Goal: Information Seeking & Learning: Learn about a topic

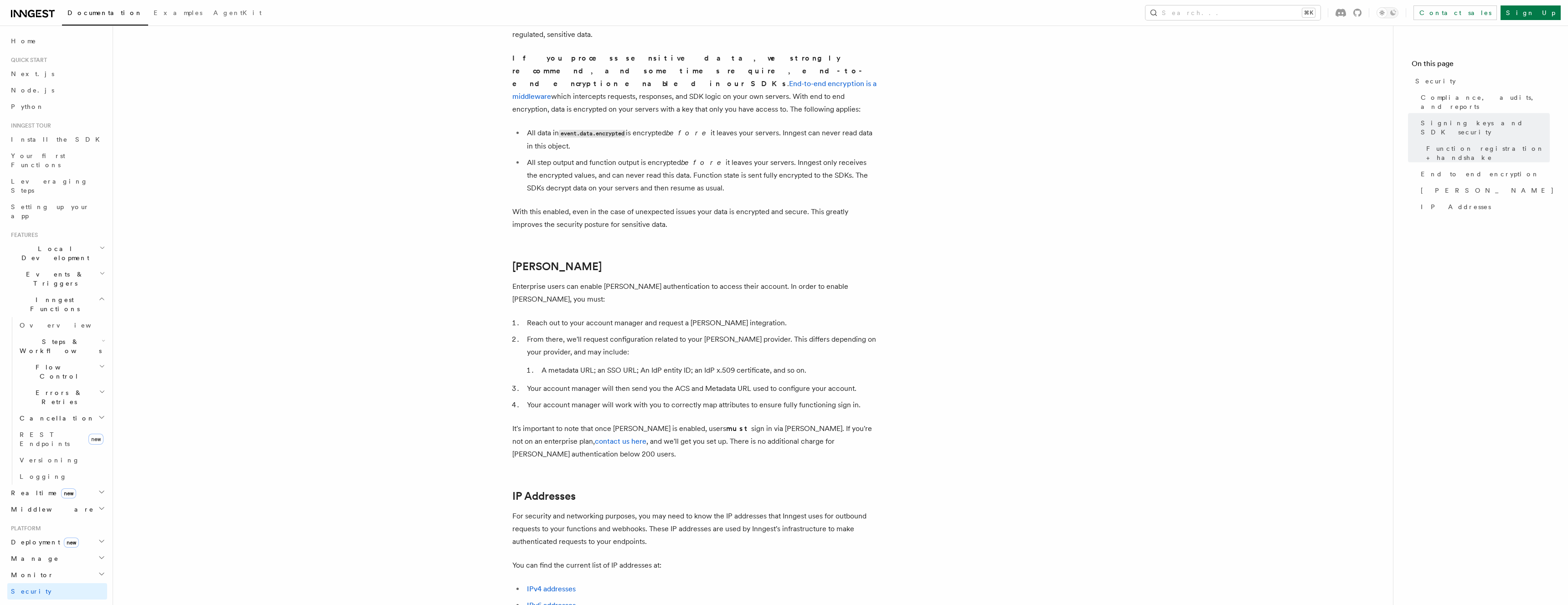
scroll to position [965, 0]
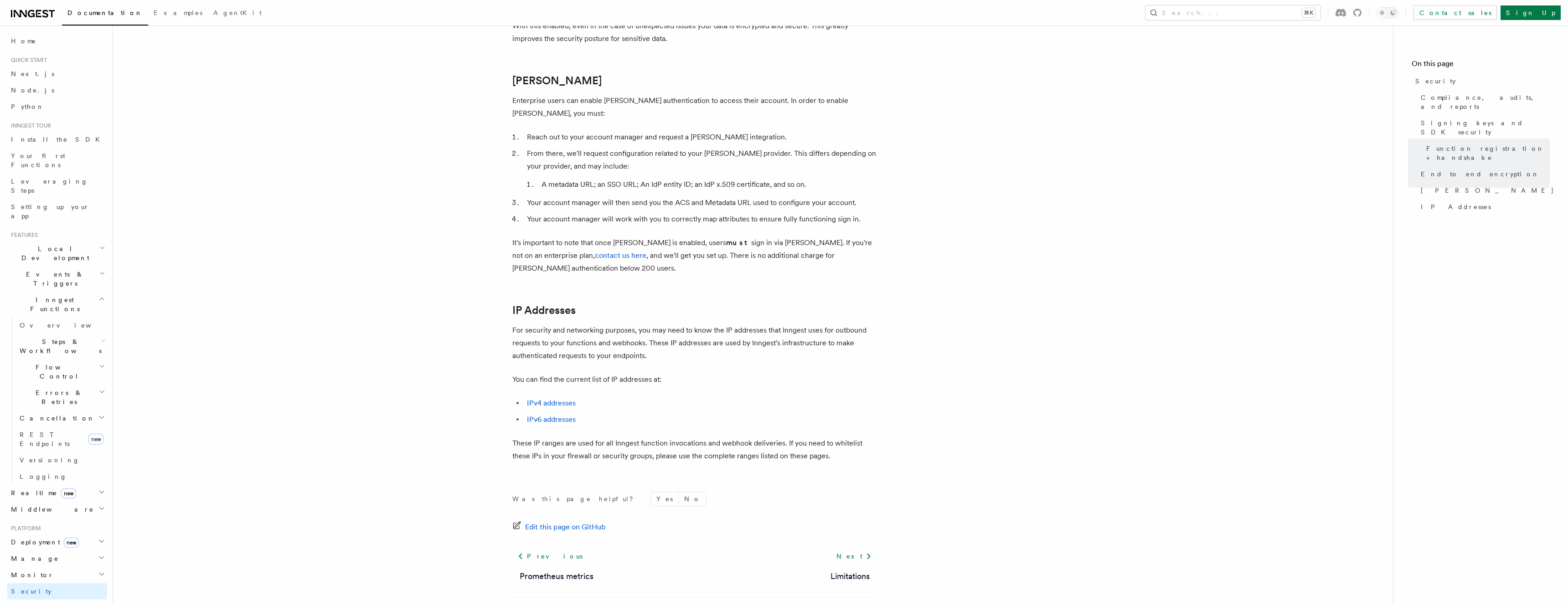
click at [703, 373] on p "You can find the current list of IP addresses at:" at bounding box center [695, 379] width 365 height 13
click at [658, 437] on p "These IP ranges are used for all Inngest function invocations and webhook deliv…" at bounding box center [695, 450] width 365 height 26
click at [675, 437] on p "These IP ranges are used for all Inngest function invocations and webhook deliv…" at bounding box center [695, 450] width 365 height 26
click at [33, 553] on span "Python SDK" at bounding box center [44, 557] width 74 height 9
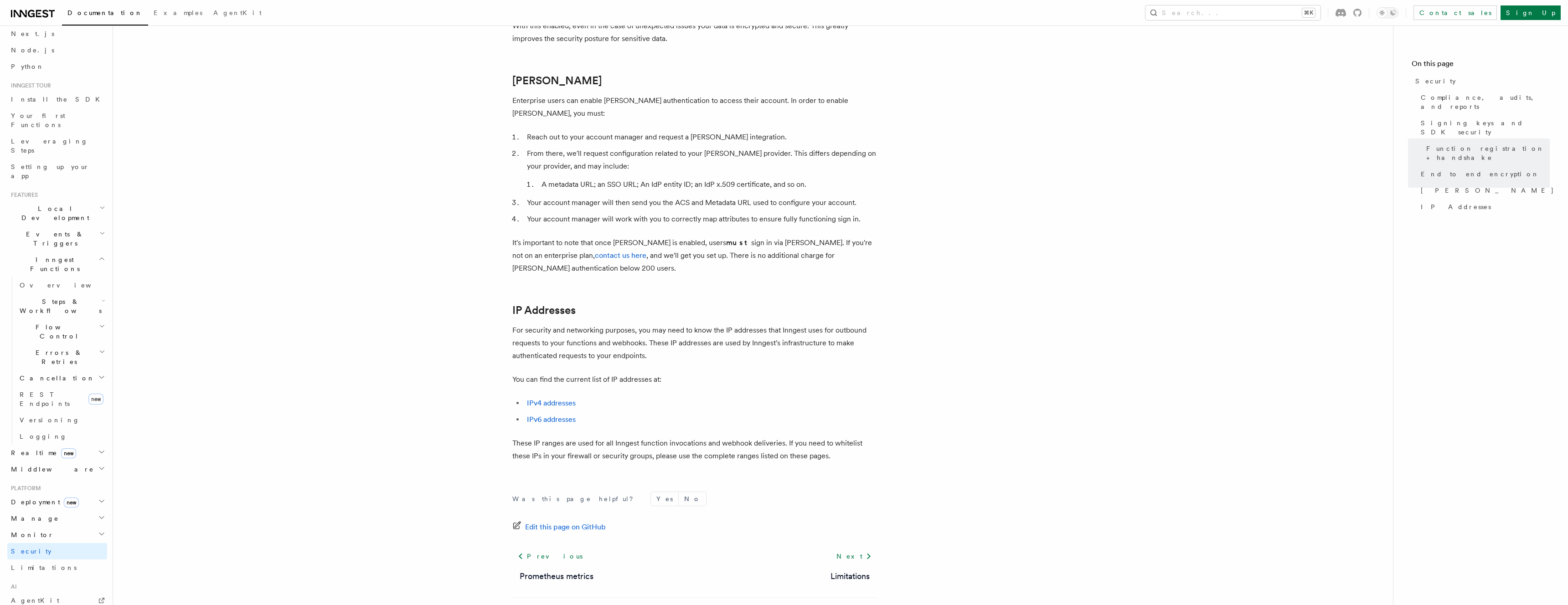
click at [36, 494] on h2 "Deployment new" at bounding box center [57, 502] width 100 height 16
click at [54, 531] on span "Environments & Apps" at bounding box center [59, 539] width 79 height 16
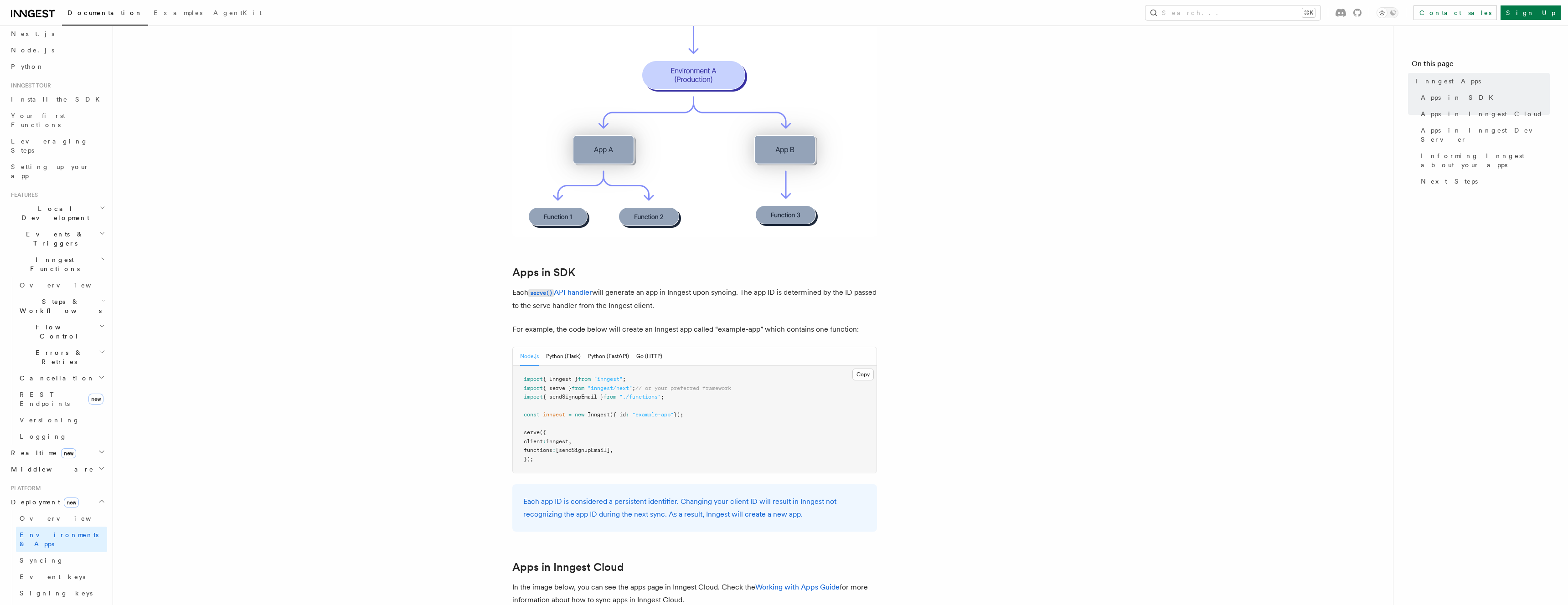
scroll to position [308, 0]
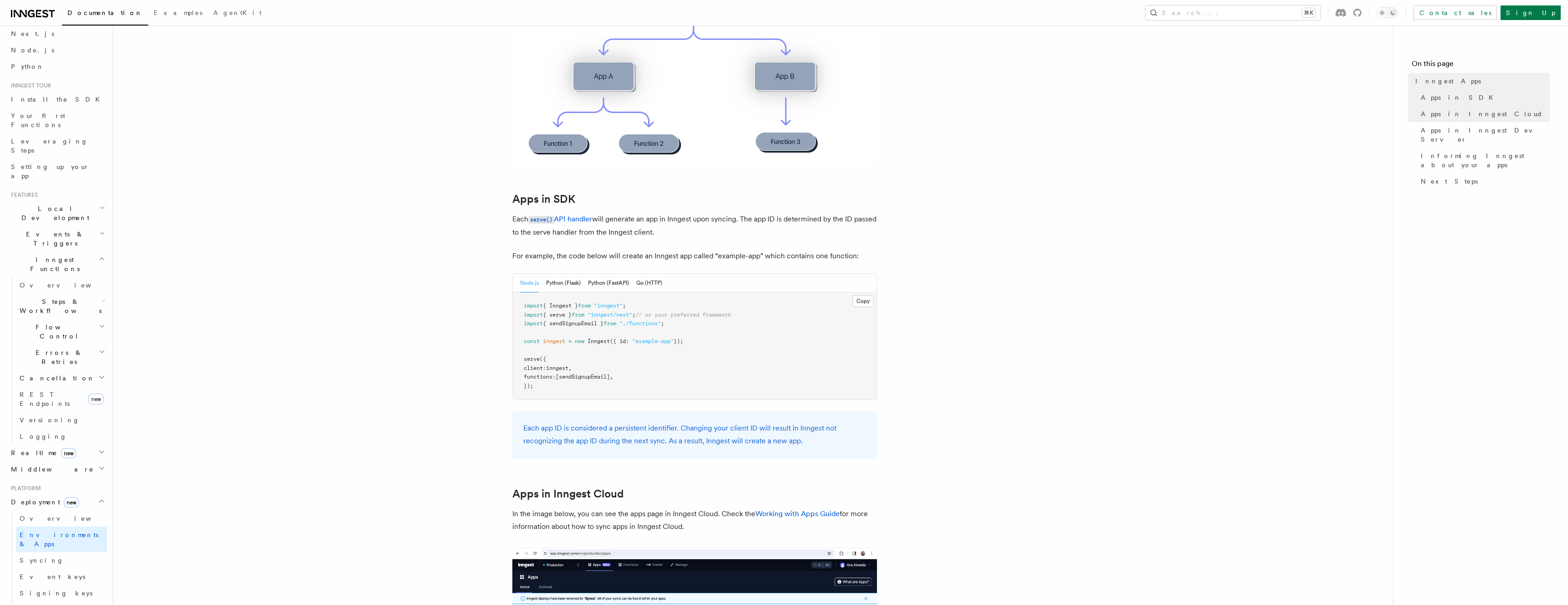
click at [572, 427] on p "Each app ID is considered a persistent identifier. Changing your client ID will…" at bounding box center [695, 435] width 343 height 26
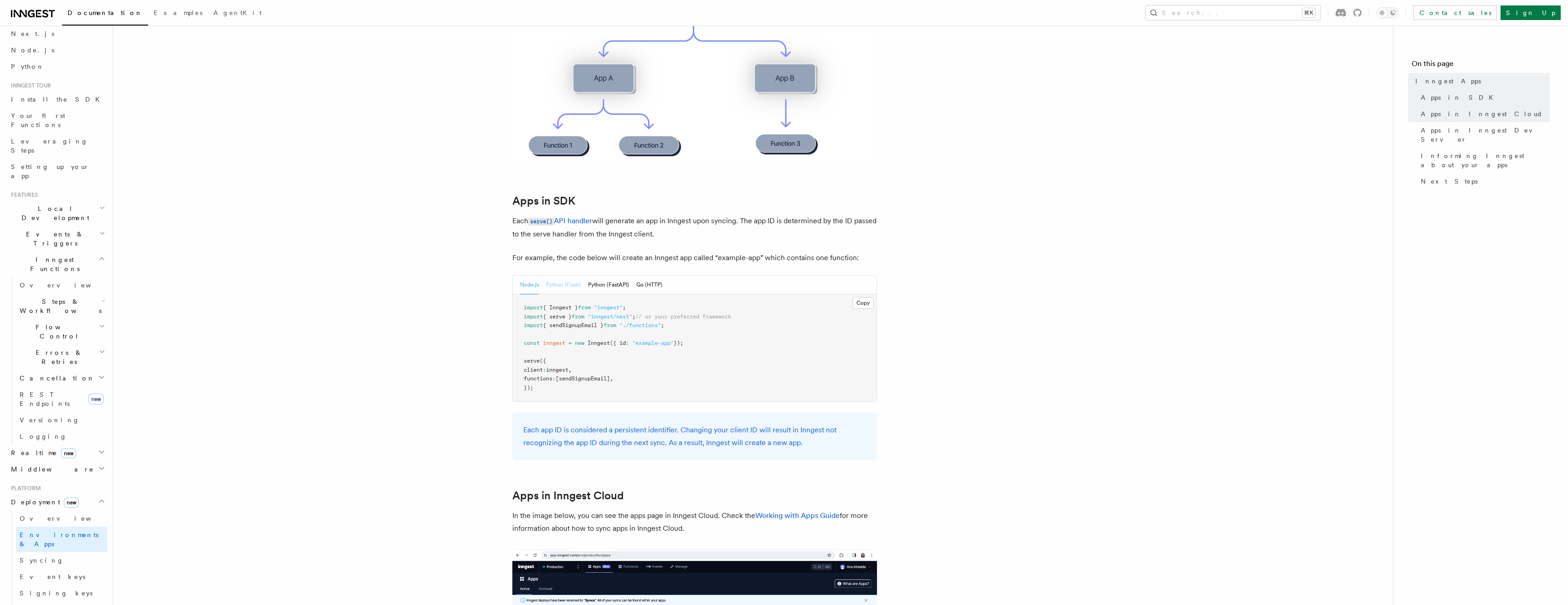
click at [549, 279] on button "Python (Flask)" at bounding box center [563, 285] width 35 height 19
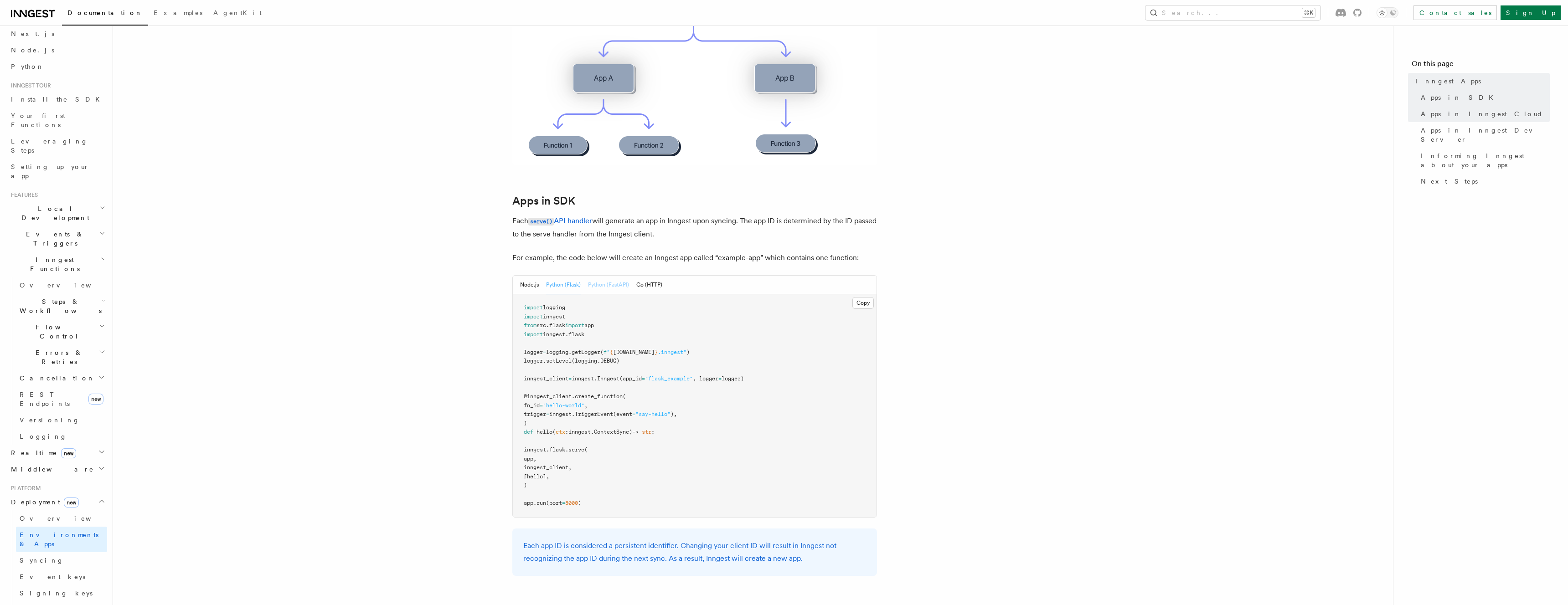
click at [620, 287] on button "Python (FastAPI)" at bounding box center [608, 285] width 41 height 19
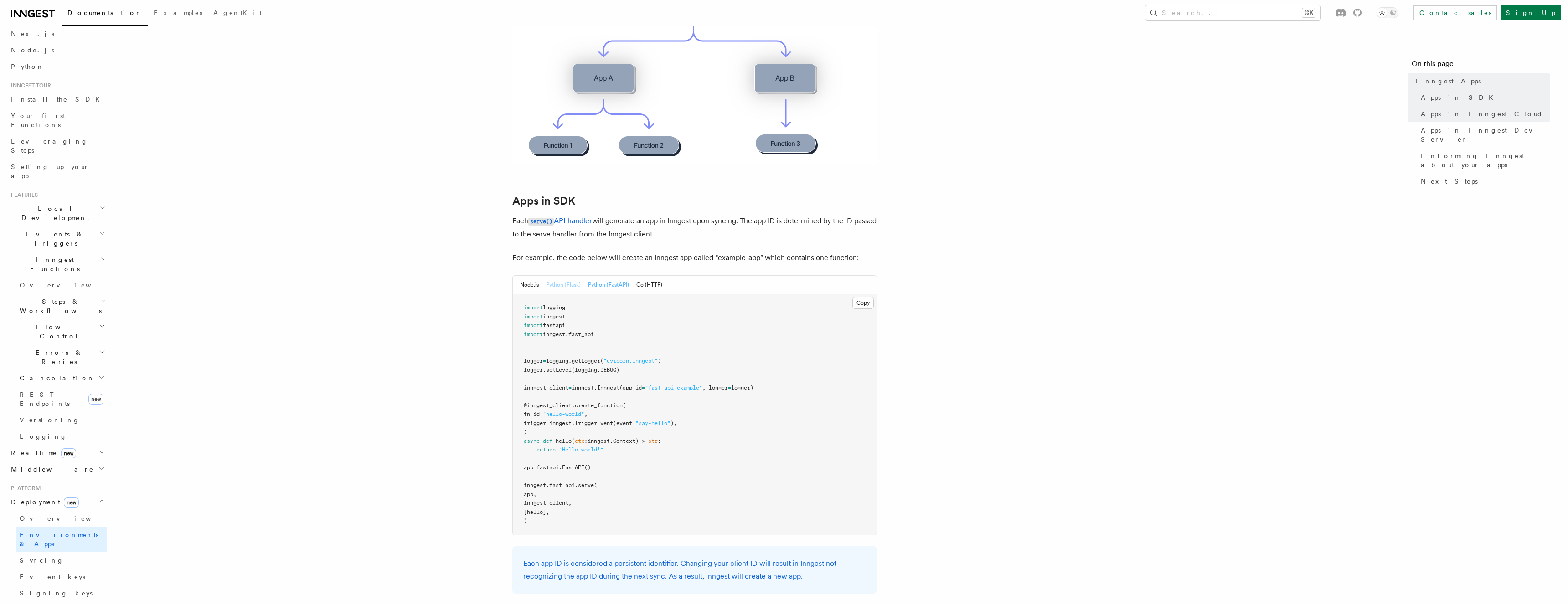
click at [563, 285] on button "Python (Flask)" at bounding box center [563, 285] width 35 height 19
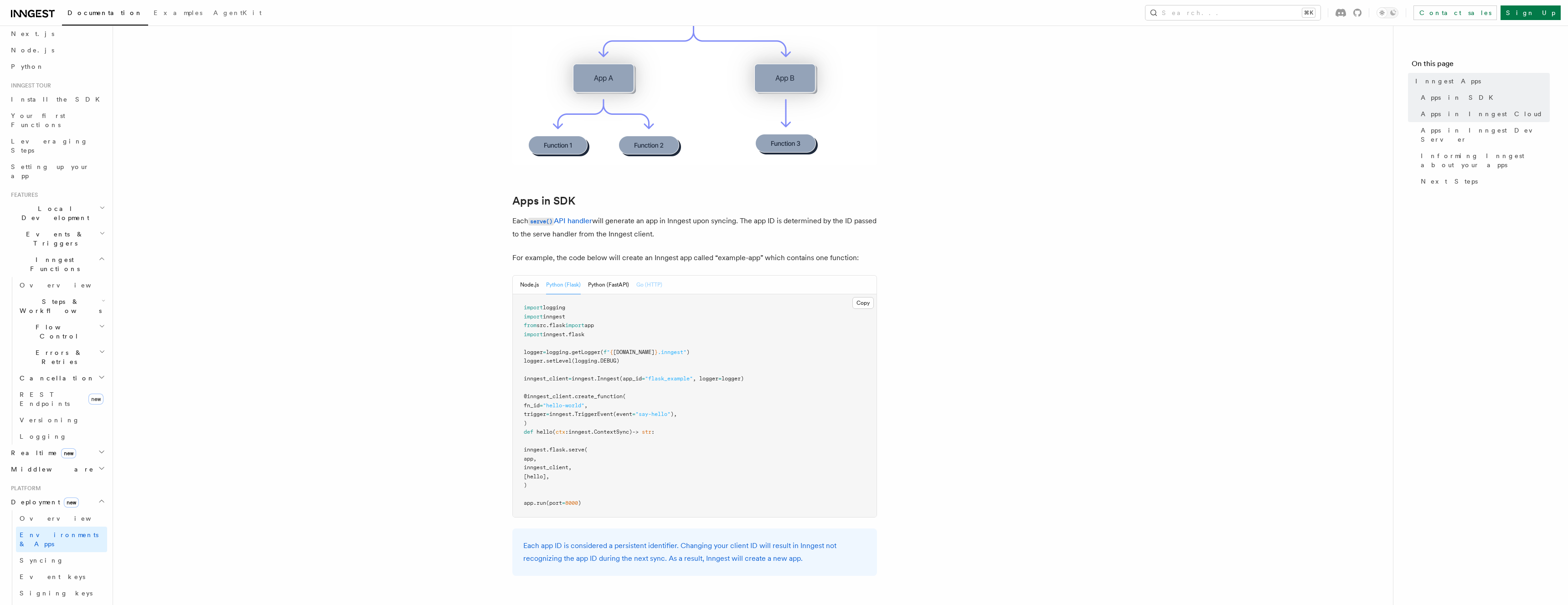
click at [648, 284] on button "Go (HTTP)" at bounding box center [649, 285] width 26 height 19
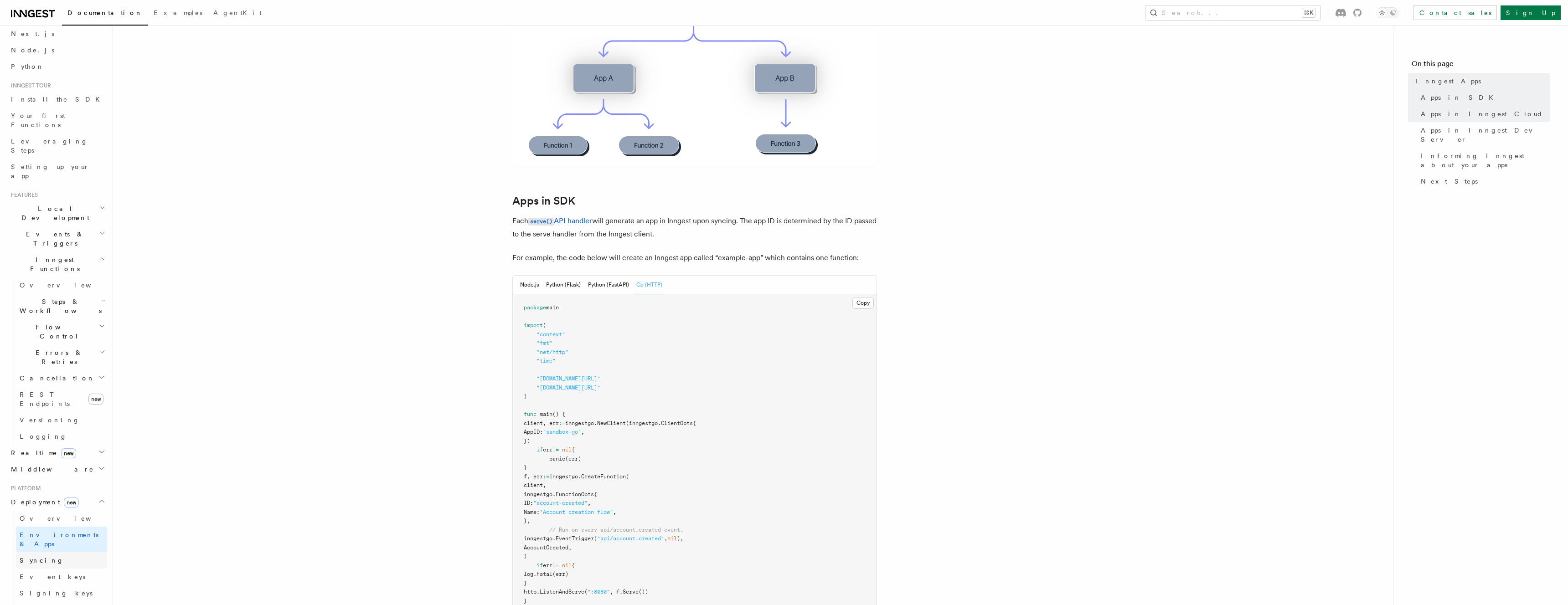
click at [50, 553] on link "Syncing" at bounding box center [61, 561] width 91 height 16
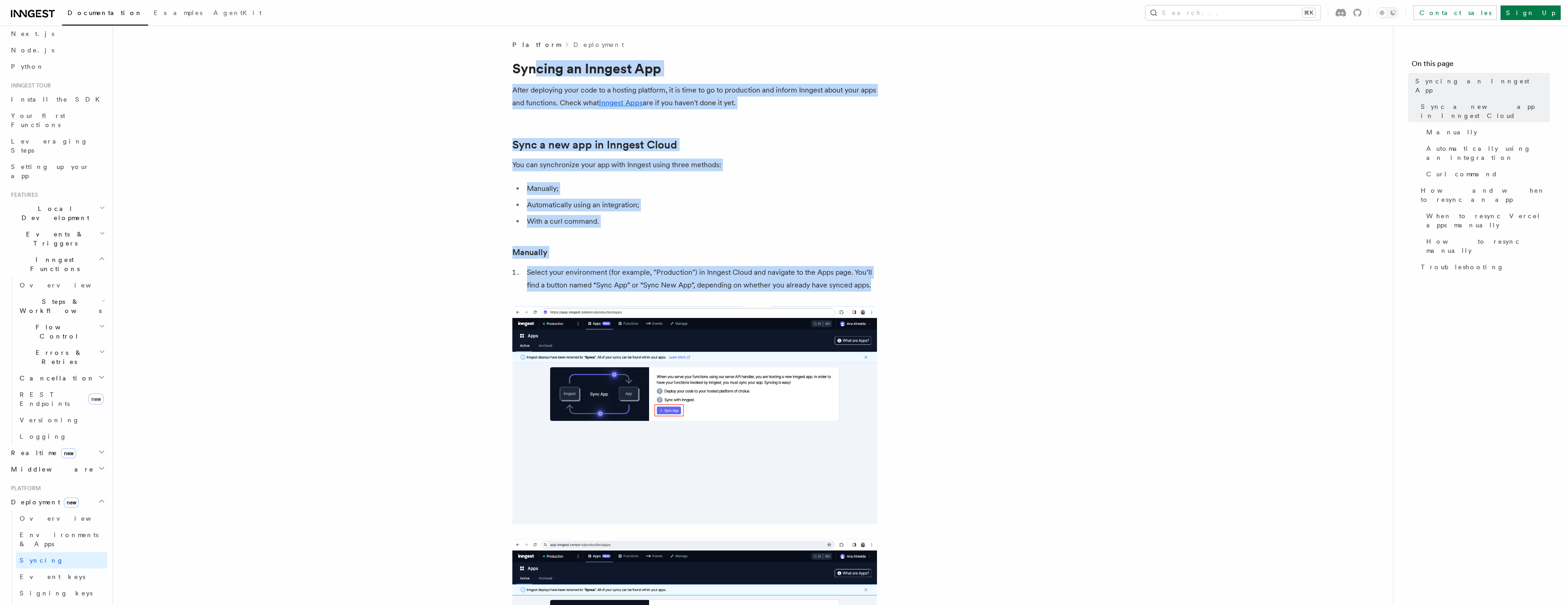
drag, startPoint x: 538, startPoint y: 65, endPoint x: 660, endPoint y: 329, distance: 290.8
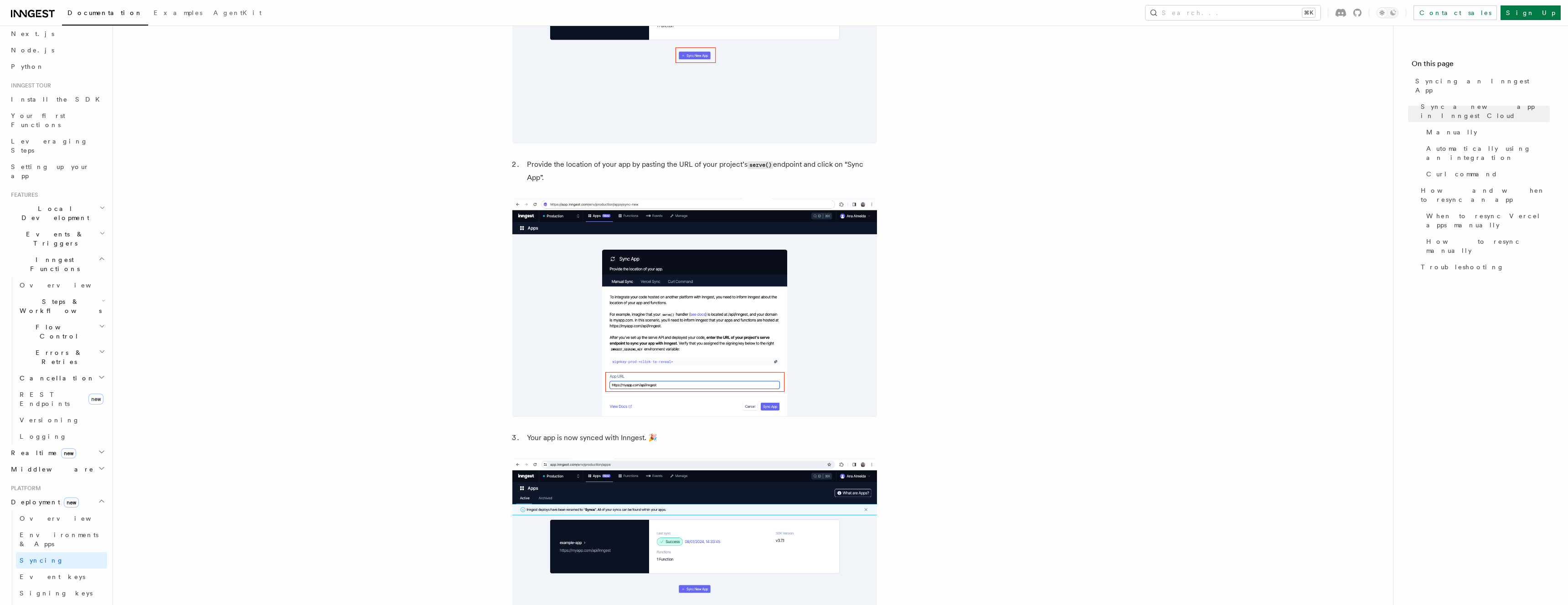
click at [62, 605] on span "Cloud Providers new" at bounding box center [58, 614] width 85 height 18
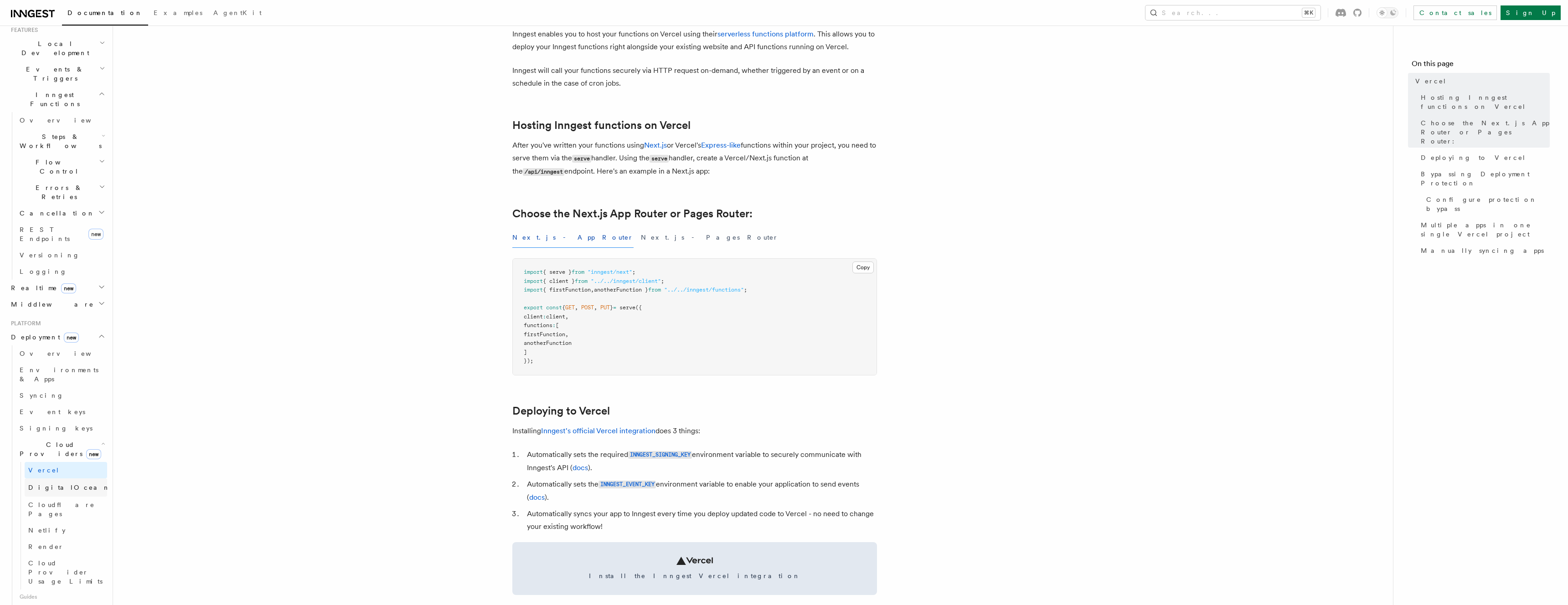
scroll to position [207, 0]
click at [60, 460] on link "Vercel" at bounding box center [66, 468] width 83 height 16
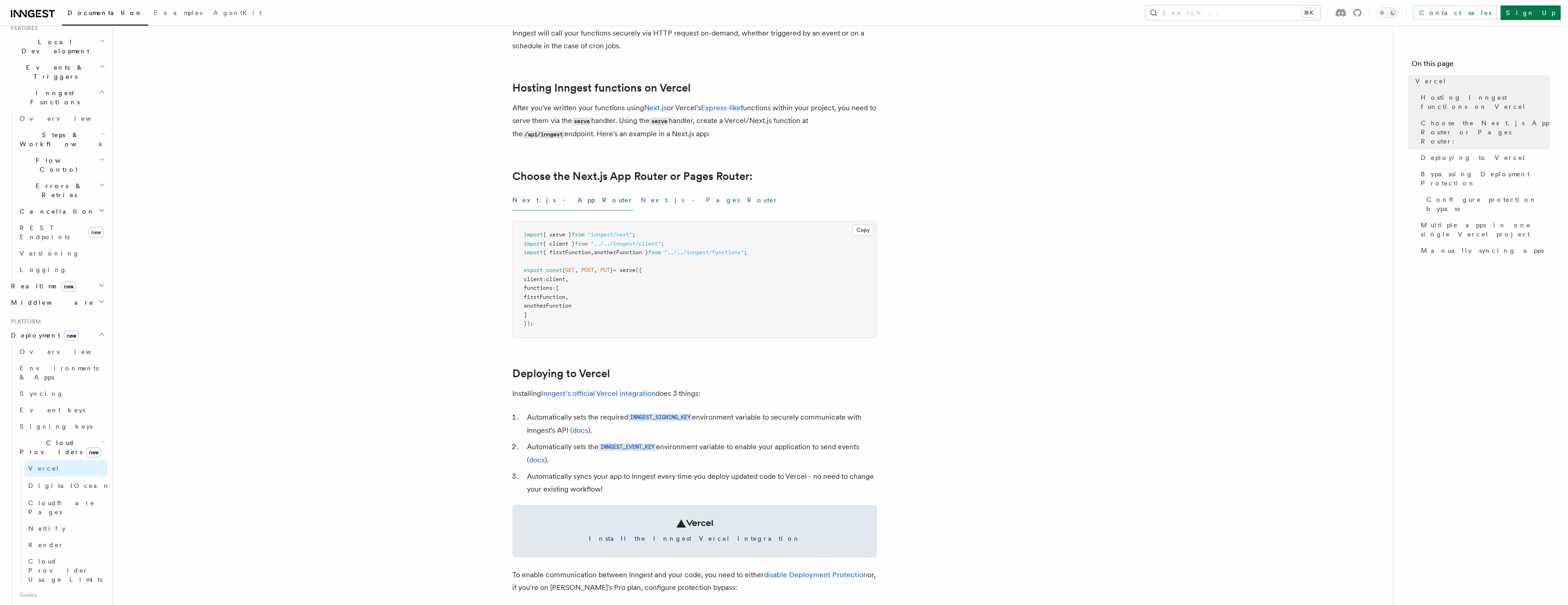
scroll to position [285, 0]
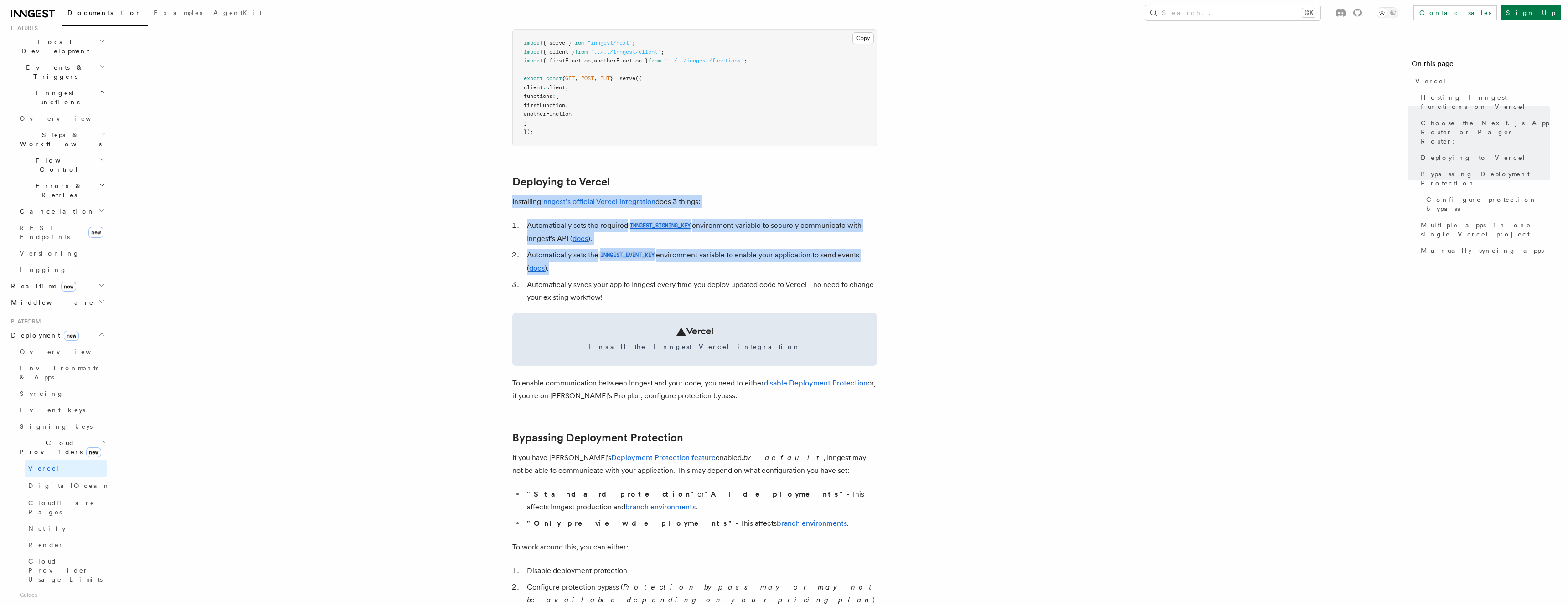
drag, startPoint x: 500, startPoint y: 204, endPoint x: 834, endPoint y: 273, distance: 341.1
click at [834, 273] on li "Automatically sets the INNGEST_EVENT_KEY environment variable to enable your ap…" at bounding box center [701, 262] width 353 height 26
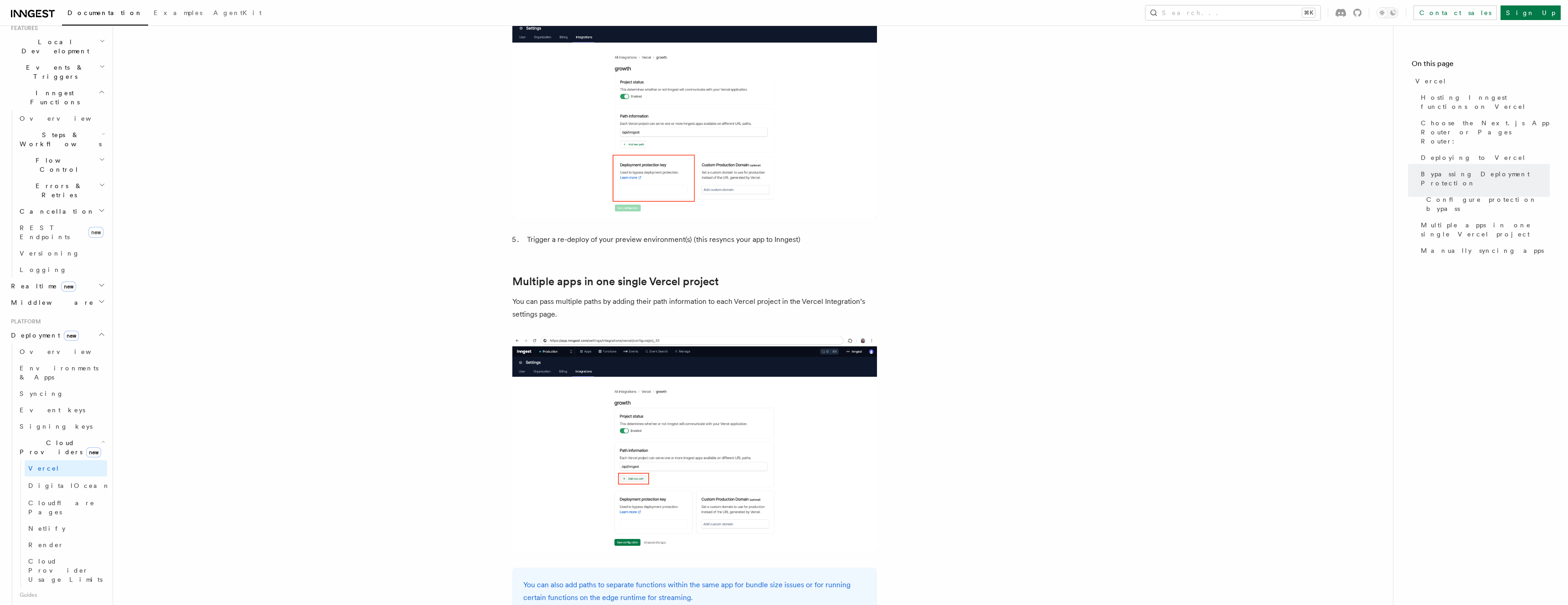
scroll to position [1308, 0]
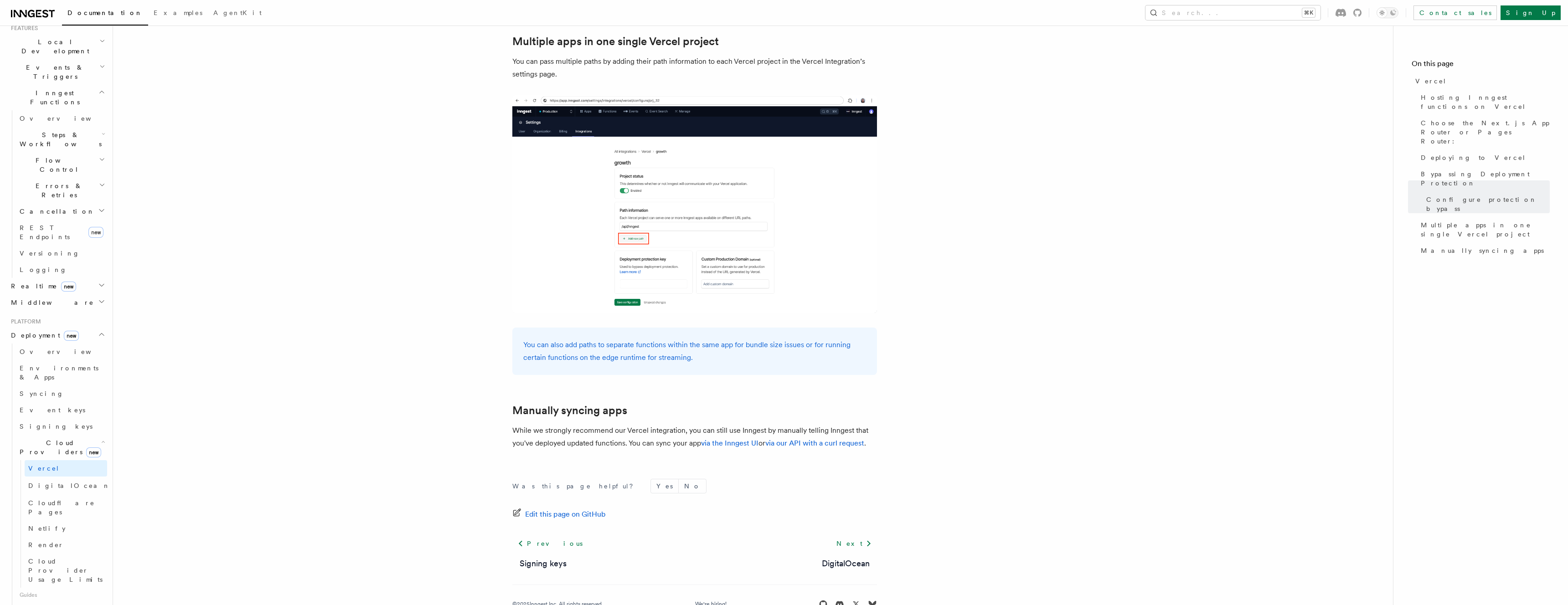
click at [659, 404] on h2 "Manually syncing apps" at bounding box center [695, 410] width 365 height 13
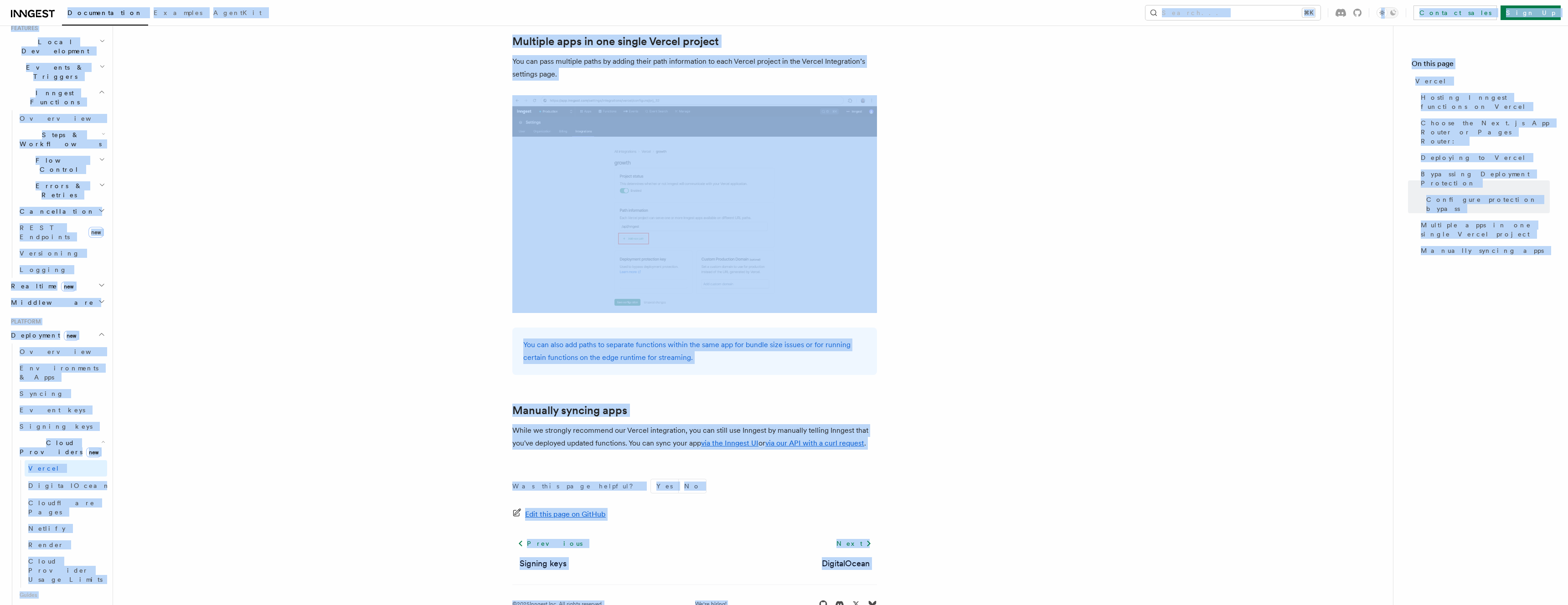
copy body "Loremipsumdol Sitametc AdipiSci Elitse... ⌘D Eiusmod tempo Inci Ut Labore... Et…"
click at [718, 439] on link "via the Inngest UI" at bounding box center [730, 443] width 57 height 9
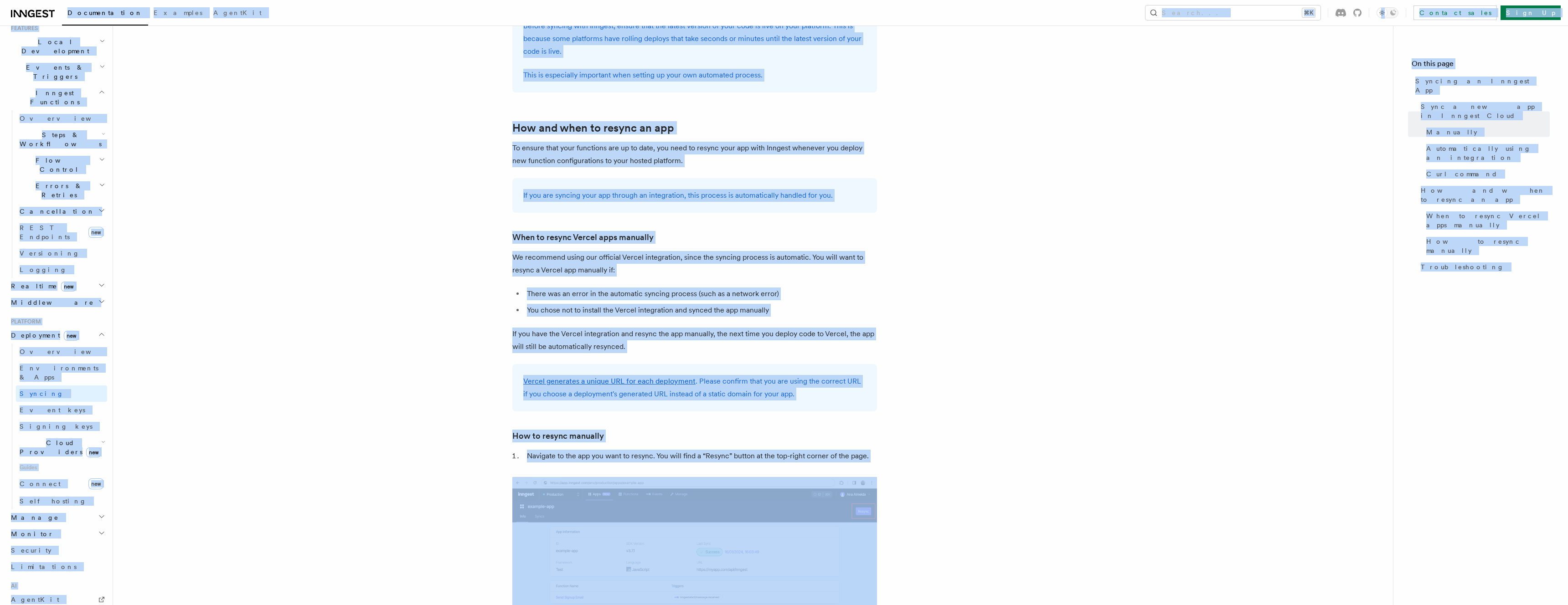
scroll to position [2422, 0]
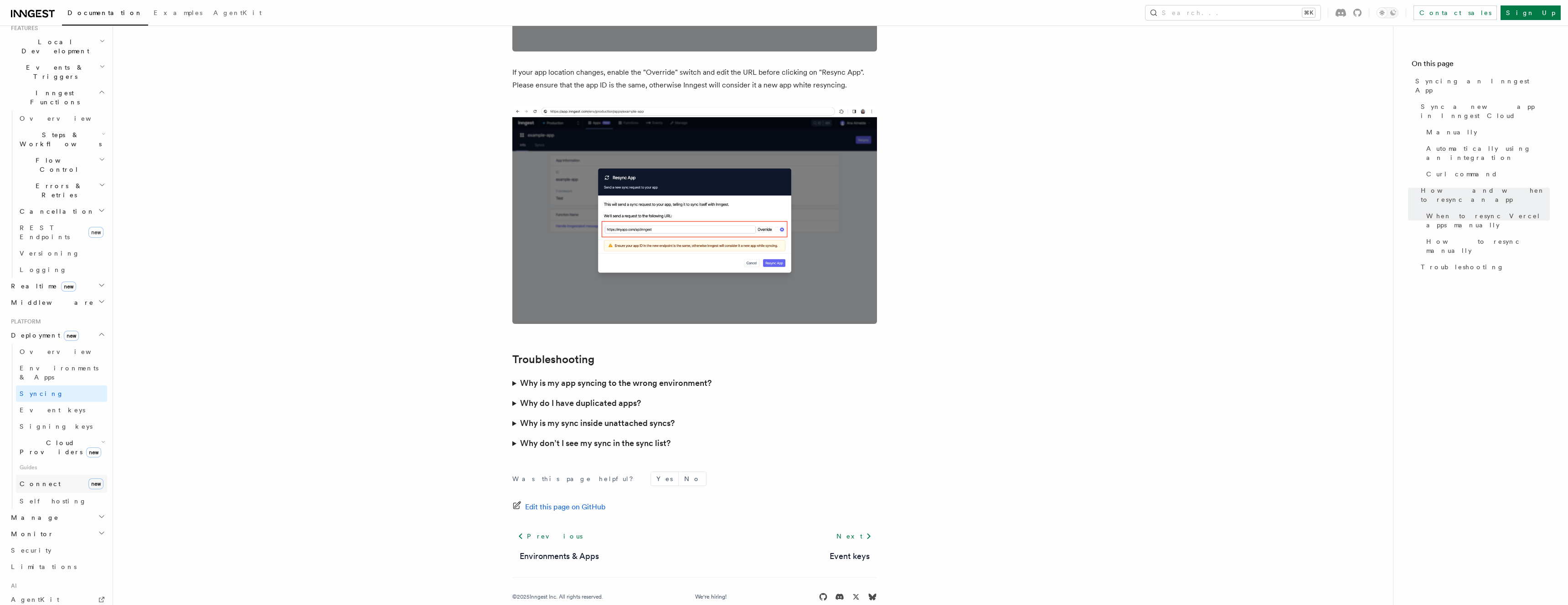
click at [41, 480] on span "Connect" at bounding box center [40, 484] width 41 height 7
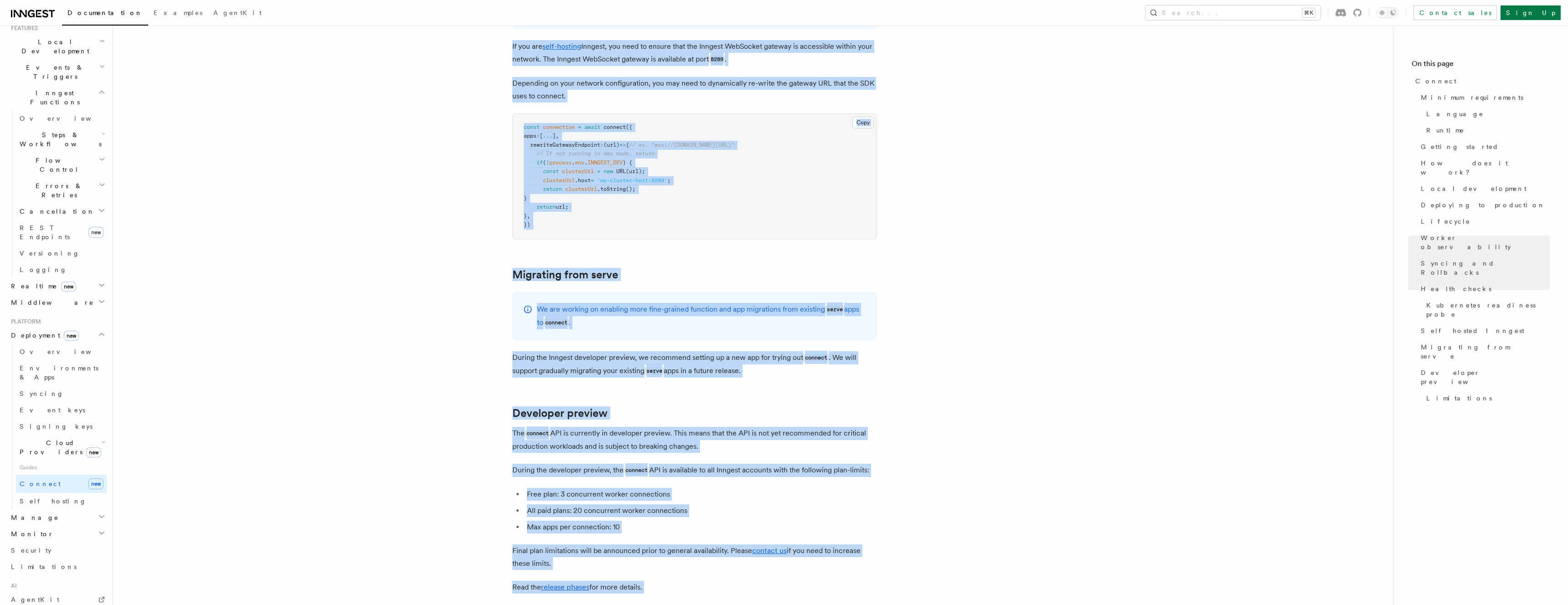
scroll to position [4854, 0]
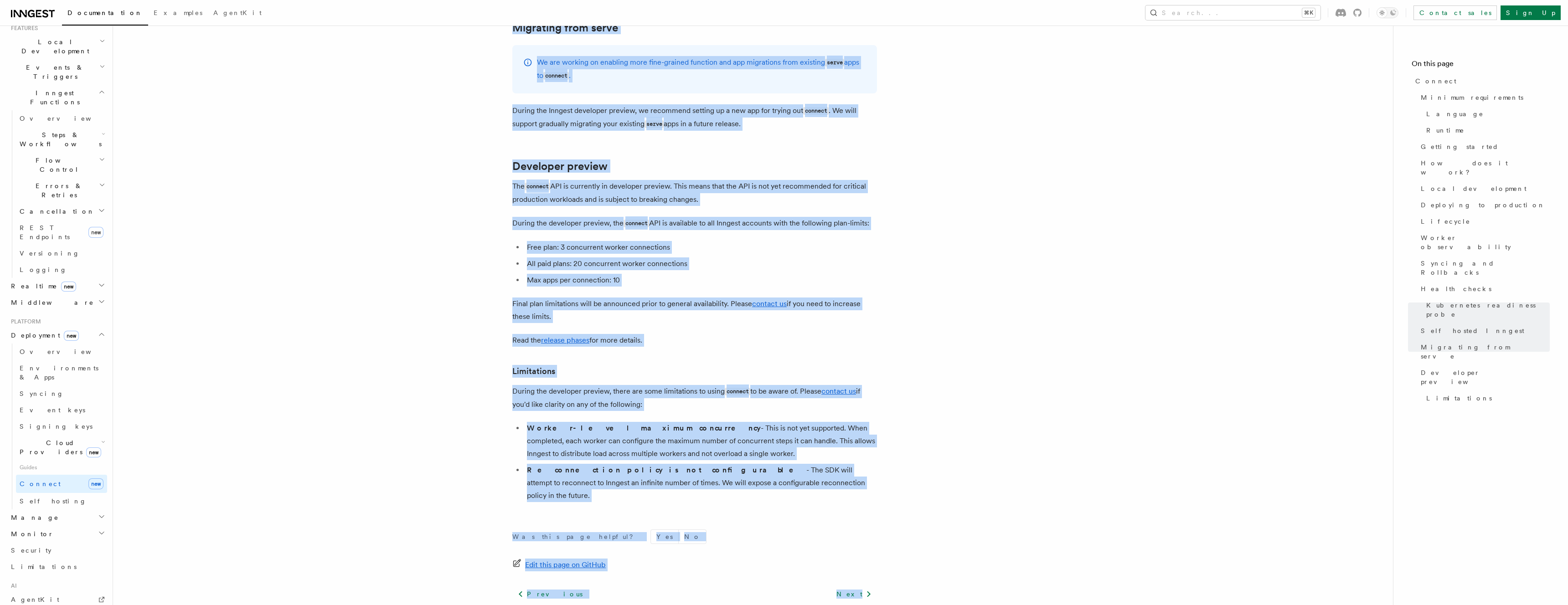
copy article "Connect These docs are part of a developer preview for Inngest's connect API. L…"
drag, startPoint x: 509, startPoint y: 66, endPoint x: 915, endPoint y: 542, distance: 625.6
click at [41, 344] on link "Overview" at bounding box center [61, 352] width 91 height 16
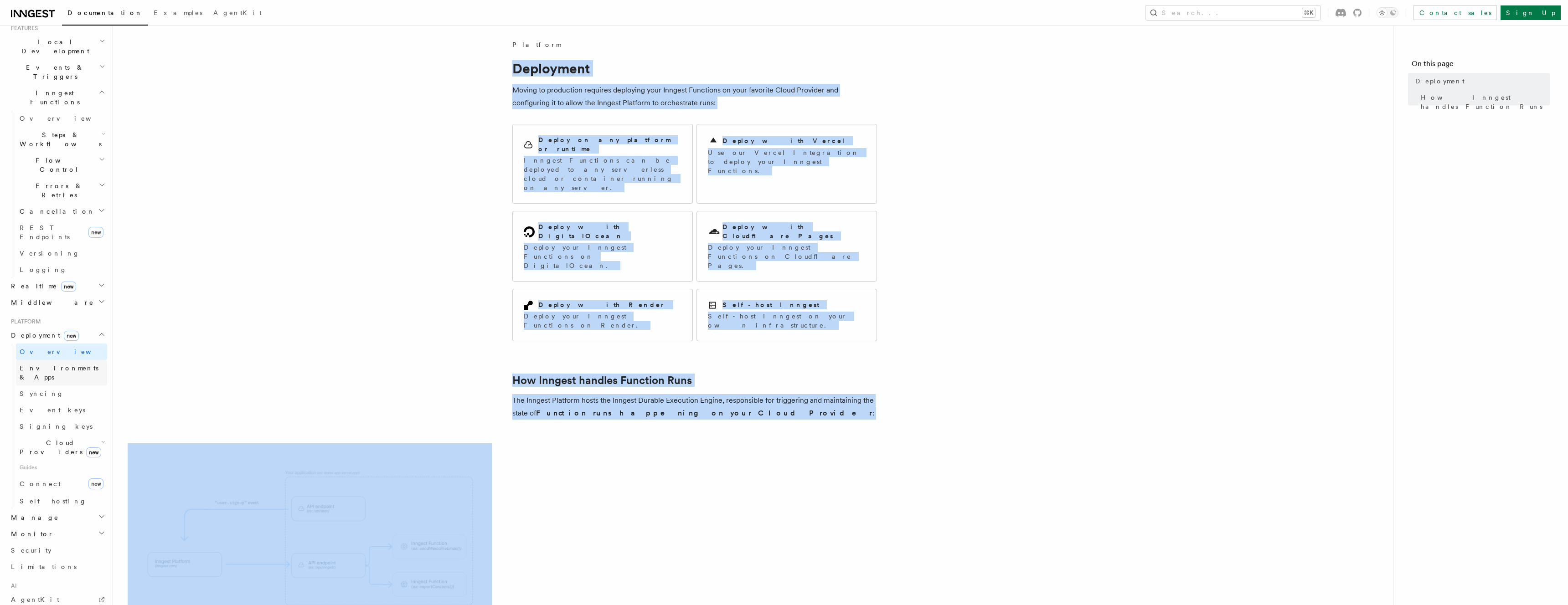
click at [40, 365] on span "Environments & Apps" at bounding box center [59, 372] width 79 height 16
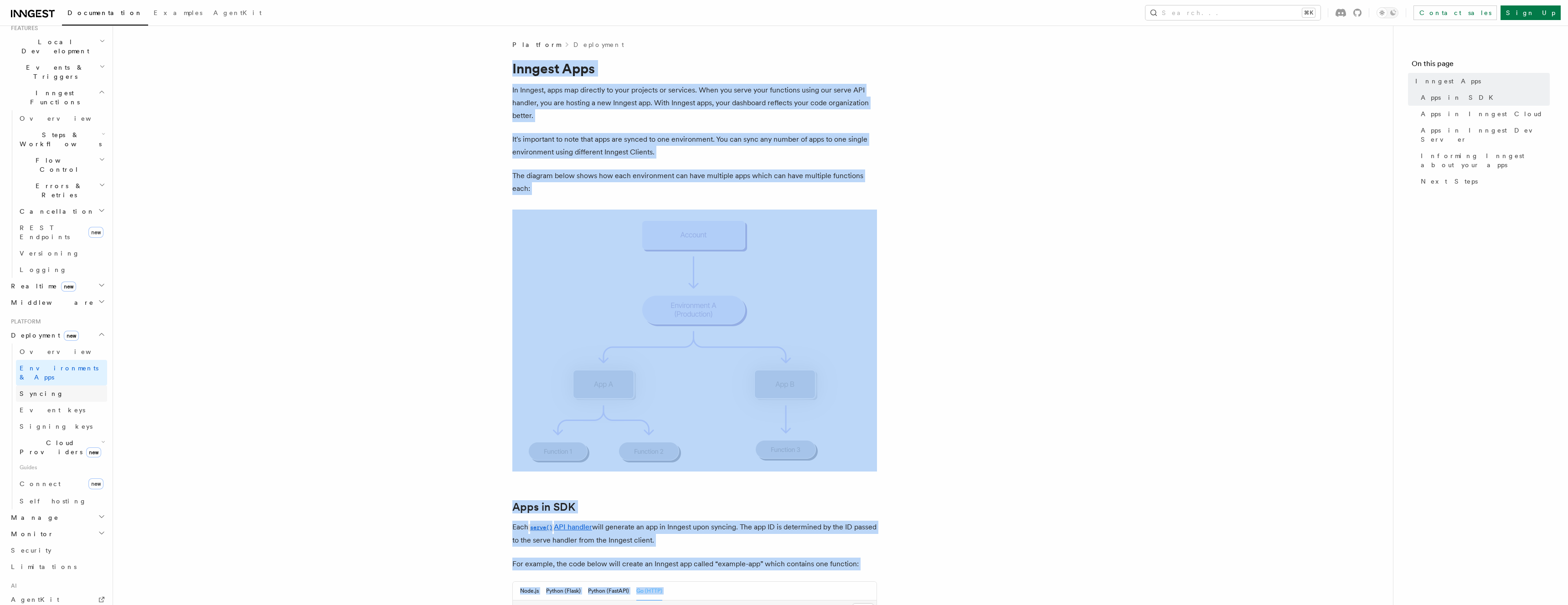
click at [38, 390] on span "Syncing" at bounding box center [41, 394] width 44 height 7
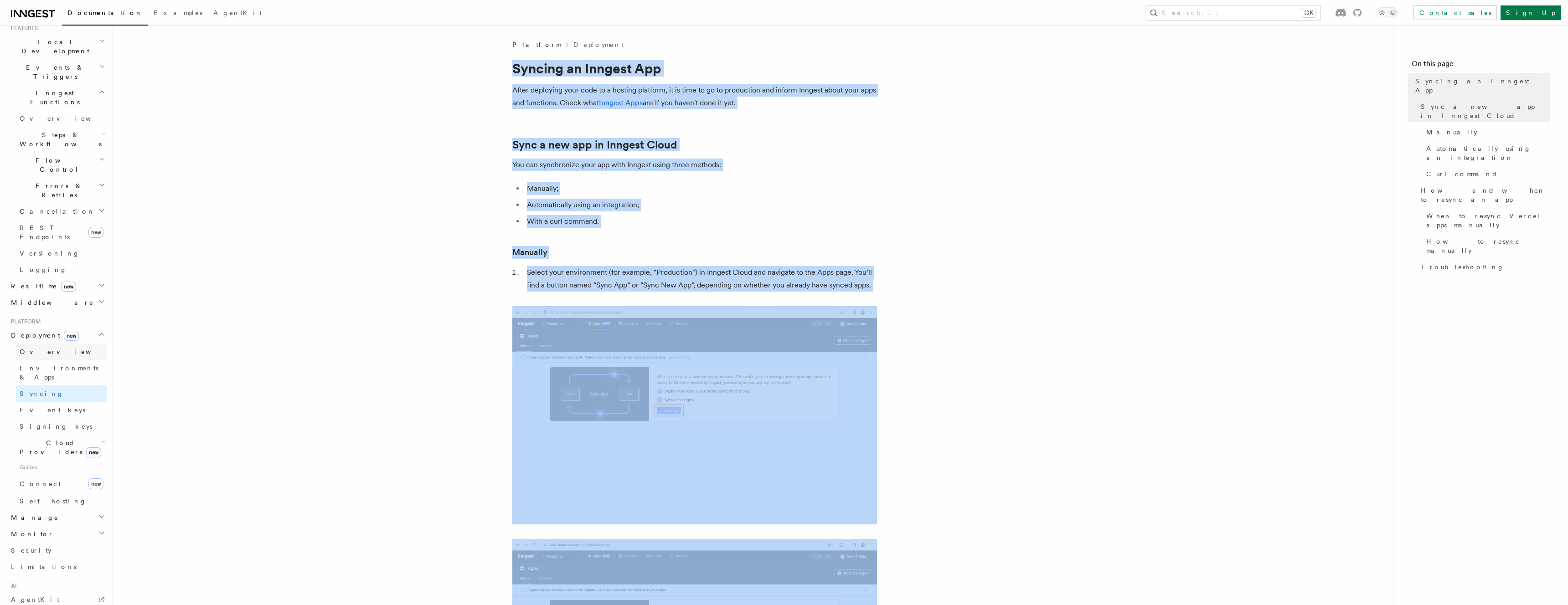
click at [44, 348] on span "Overview" at bounding box center [66, 352] width 94 height 9
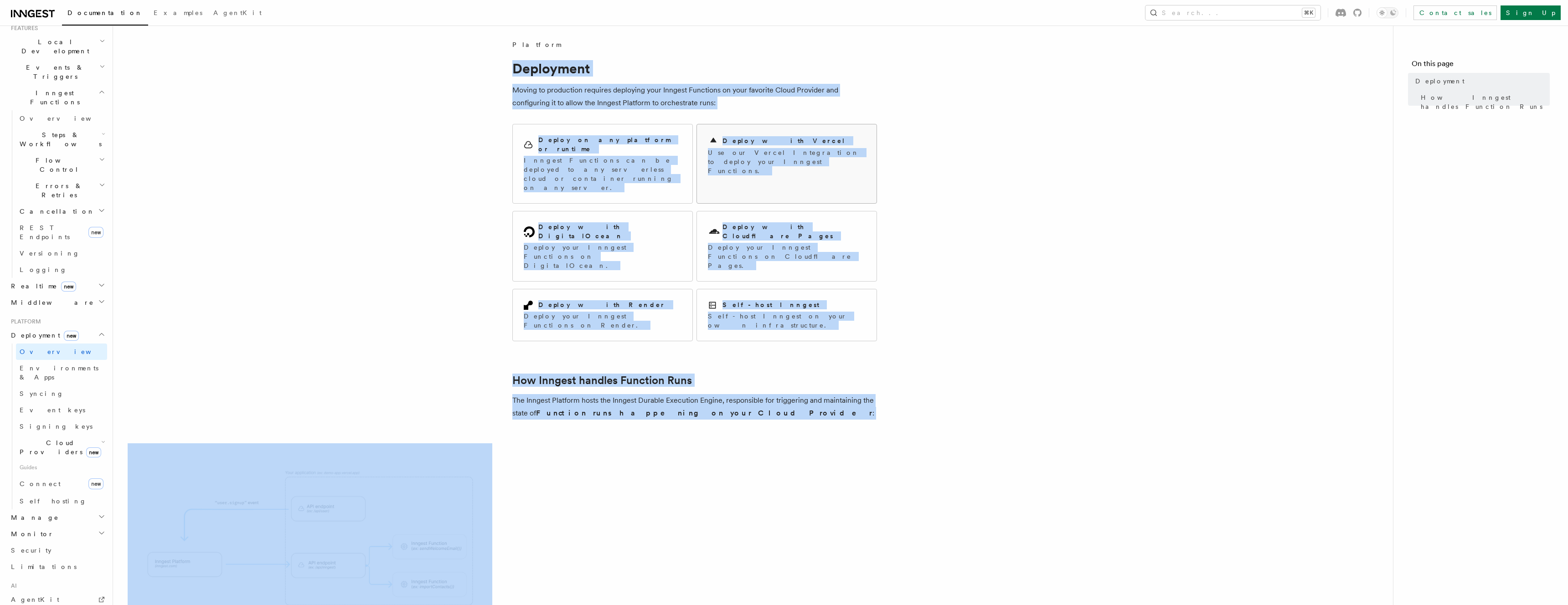
click at [794, 156] on p "Use our Vercel Integration to deploy your Inngest Functions." at bounding box center [786, 161] width 158 height 27
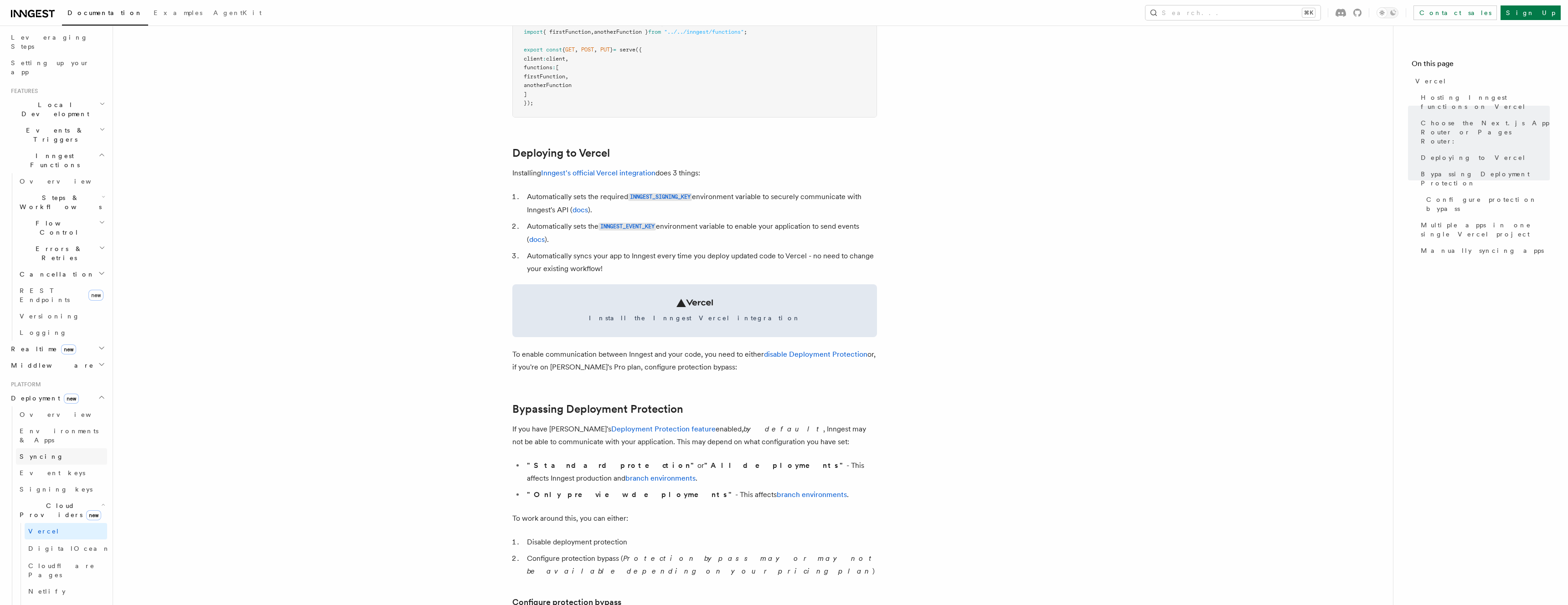
scroll to position [126, 0]
click at [41, 347] on span "Logging" at bounding box center [43, 351] width 47 height 7
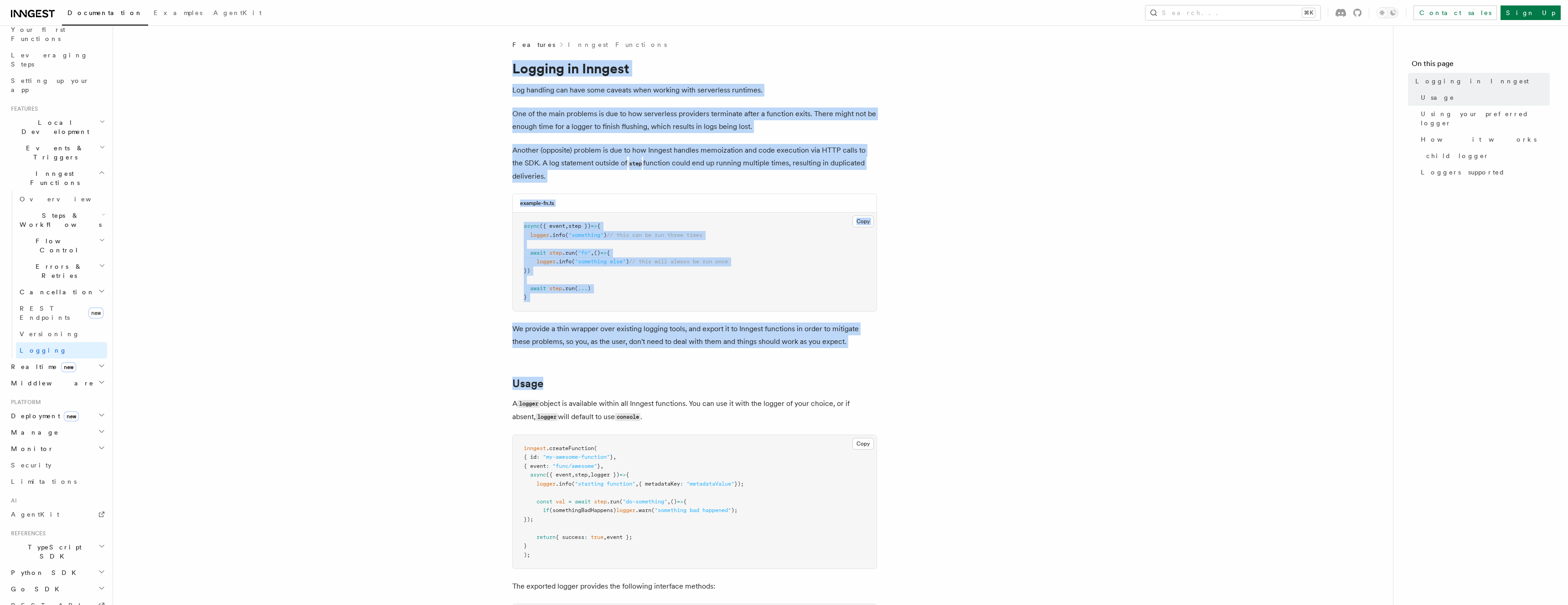
drag, startPoint x: 522, startPoint y: 87, endPoint x: 1012, endPoint y: 375, distance: 568.4
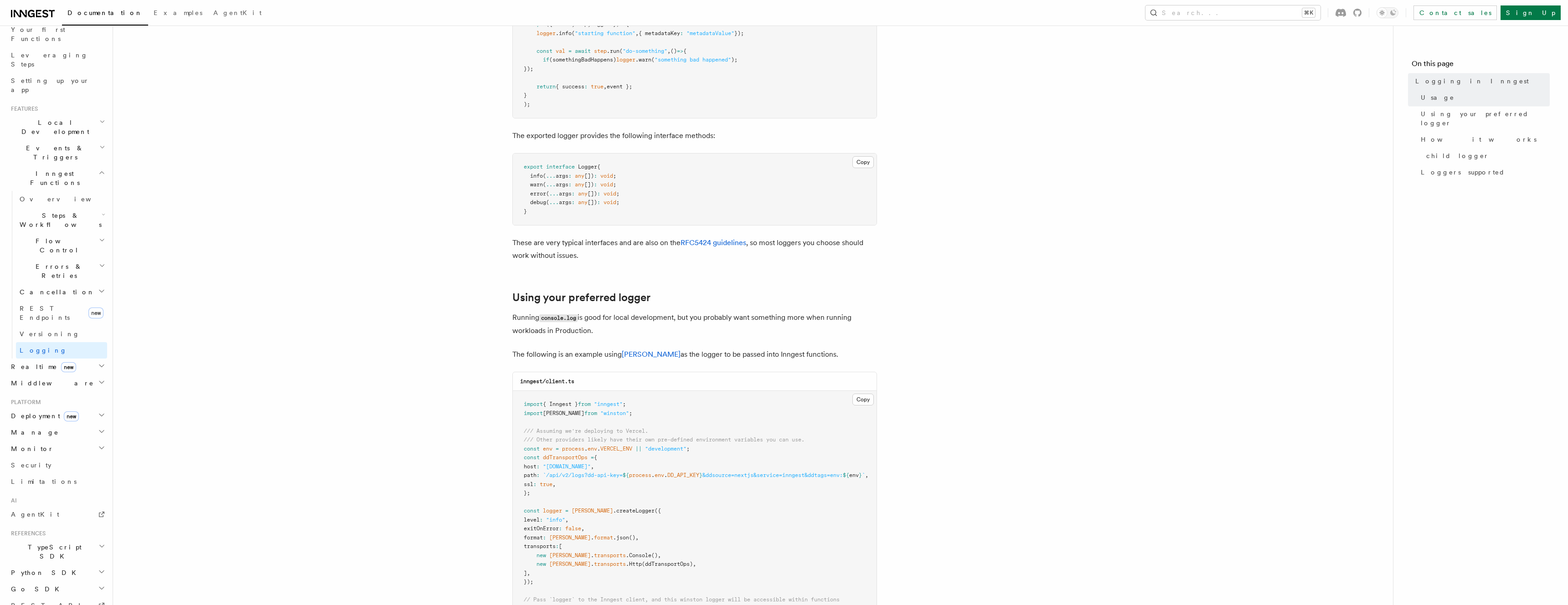
scroll to position [1083, 0]
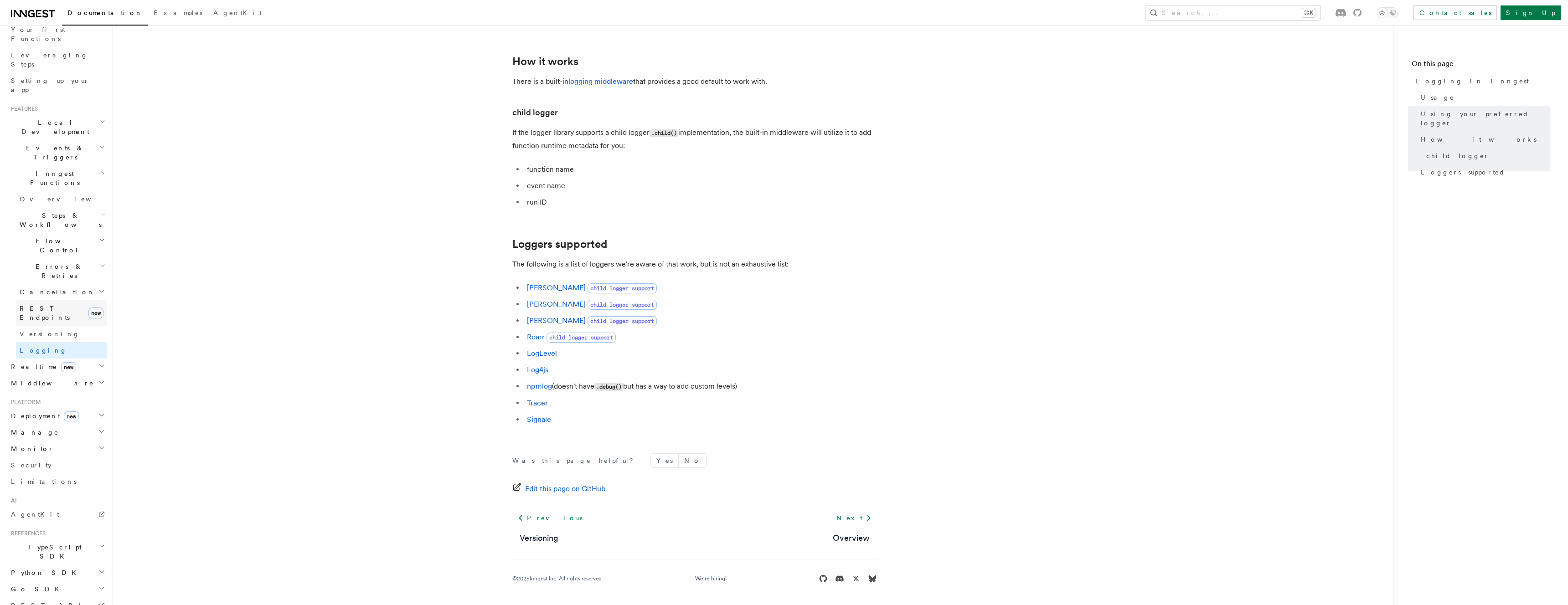
click at [33, 305] on span "REST Endpoints" at bounding box center [44, 313] width 50 height 16
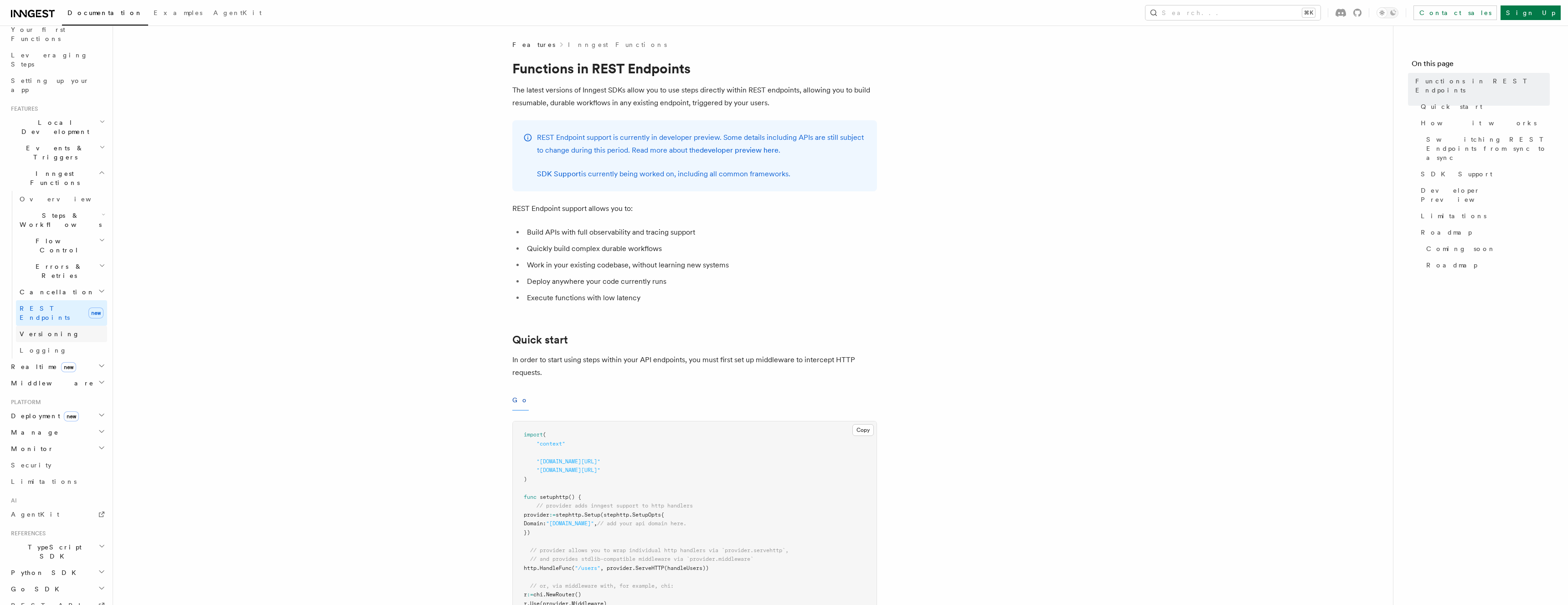
click at [39, 330] on span "Versioning" at bounding box center [49, 334] width 60 height 7
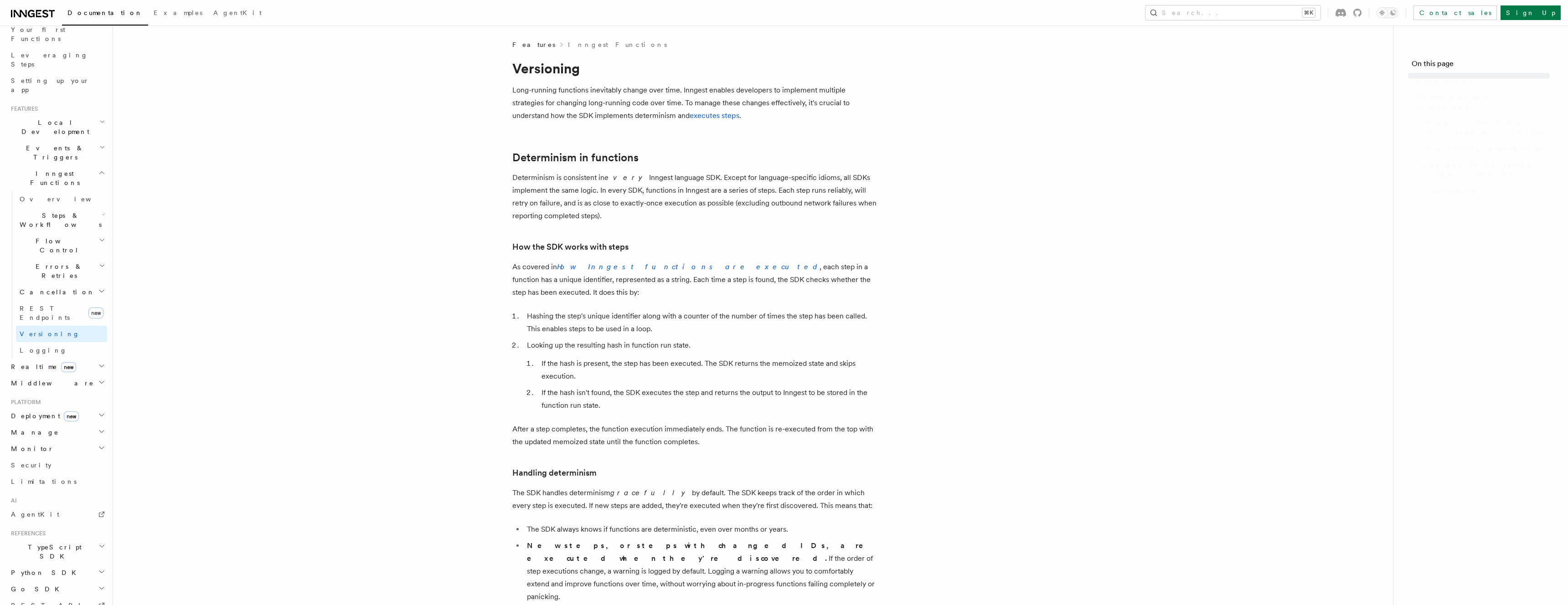
click at [39, 330] on span "Versioning" at bounding box center [49, 334] width 60 height 7
click at [43, 300] on link "REST Endpoints new" at bounding box center [61, 313] width 91 height 26
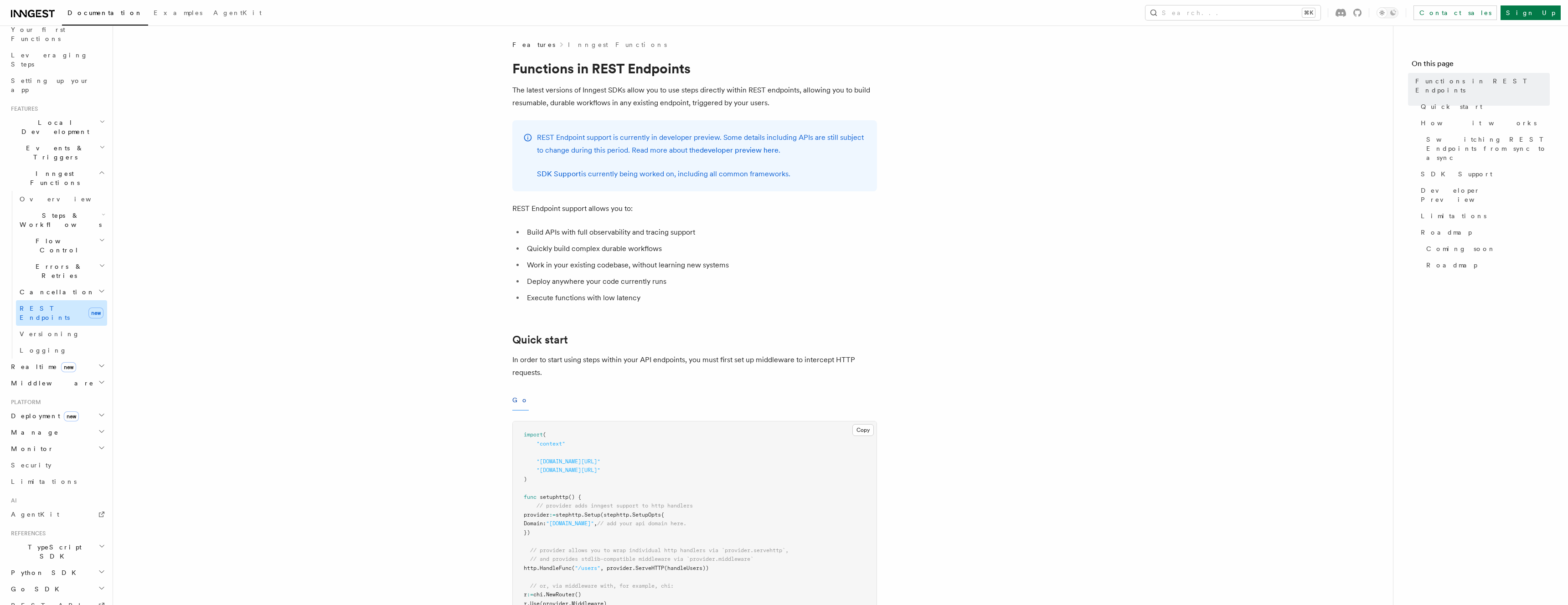
click at [61, 305] on span "REST Endpoints" at bounding box center [44, 313] width 50 height 16
click at [57, 284] on h2 "Cancellation" at bounding box center [61, 292] width 91 height 16
click at [54, 288] on span "Cancellation" at bounding box center [55, 292] width 79 height 9
click at [50, 300] on link "REST Endpoints new" at bounding box center [61, 313] width 91 height 26
click at [49, 288] on span "Cancellation" at bounding box center [55, 292] width 79 height 9
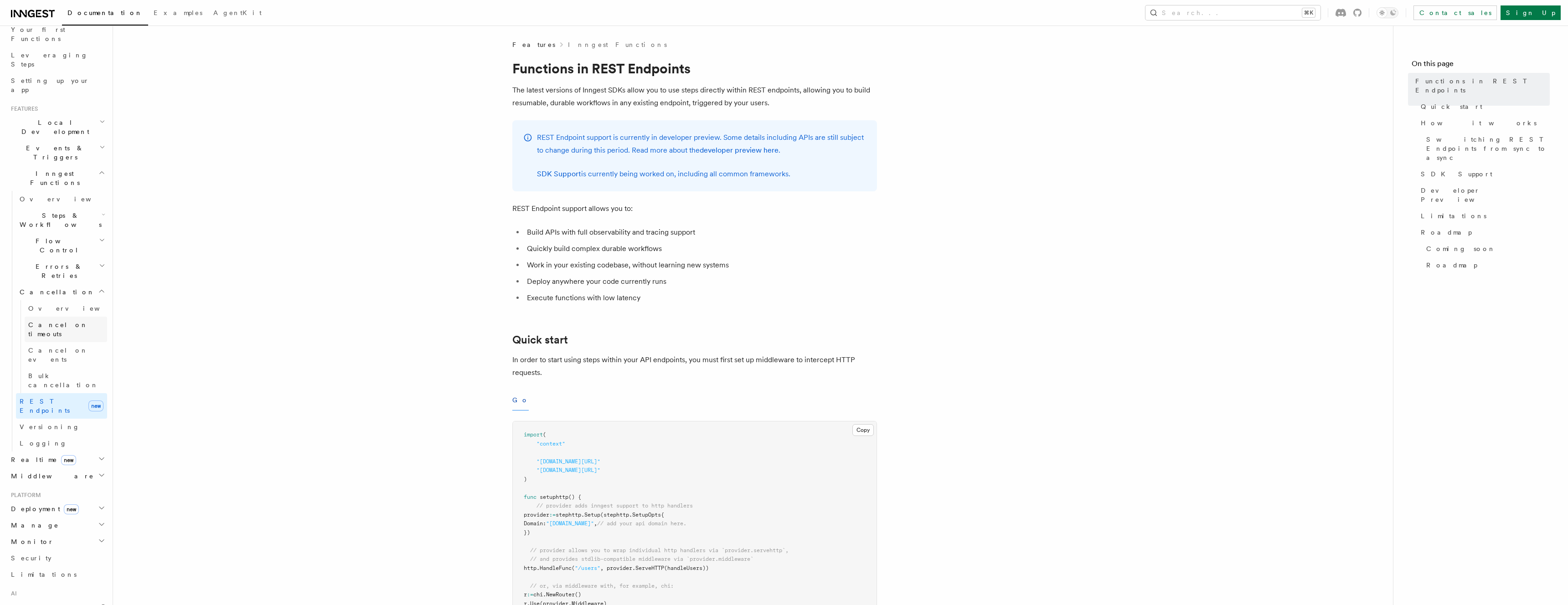
click at [54, 320] on span "Cancel on timeouts" at bounding box center [68, 329] width 79 height 18
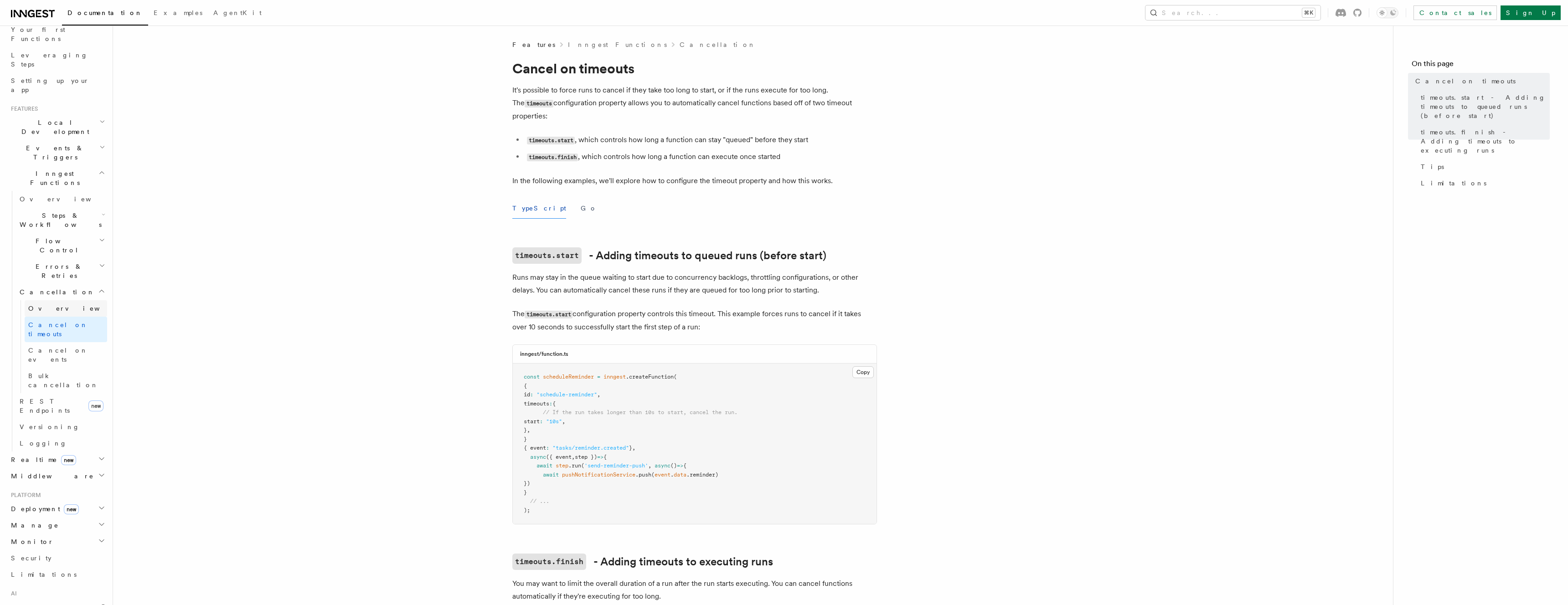
click at [61, 300] on link "Overview" at bounding box center [66, 308] width 83 height 16
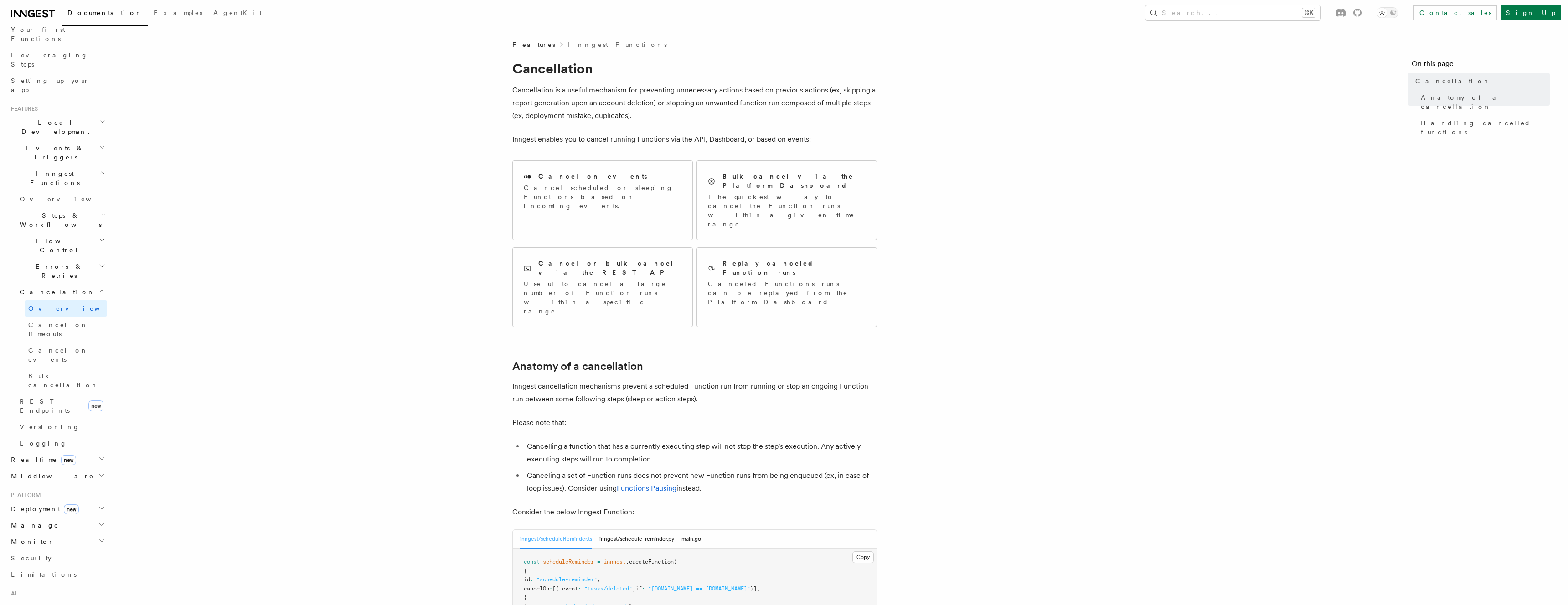
click at [51, 288] on span "Cancellation" at bounding box center [55, 292] width 79 height 9
click at [50, 262] on span "Errors & Retries" at bounding box center [57, 271] width 83 height 18
click at [43, 237] on span "Flow Control" at bounding box center [57, 246] width 83 height 18
click at [38, 211] on span "Steps & Workflows" at bounding box center [58, 220] width 86 height 18
click at [36, 195] on span "Overview" at bounding box center [66, 199] width 94 height 7
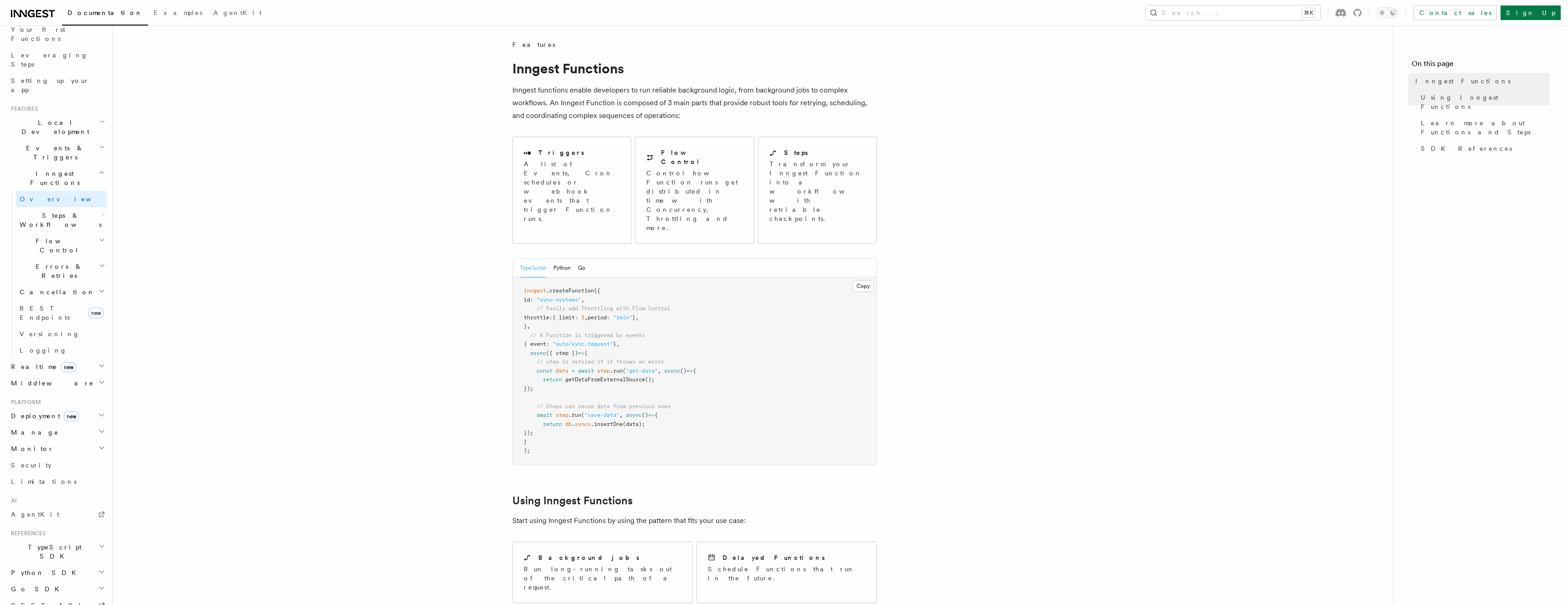
click at [36, 195] on span "Overview" at bounding box center [66, 199] width 94 height 7
click at [38, 208] on h2 "Steps & Workflows" at bounding box center [61, 220] width 91 height 26
click at [54, 266] on link "Sleeps" at bounding box center [66, 274] width 83 height 16
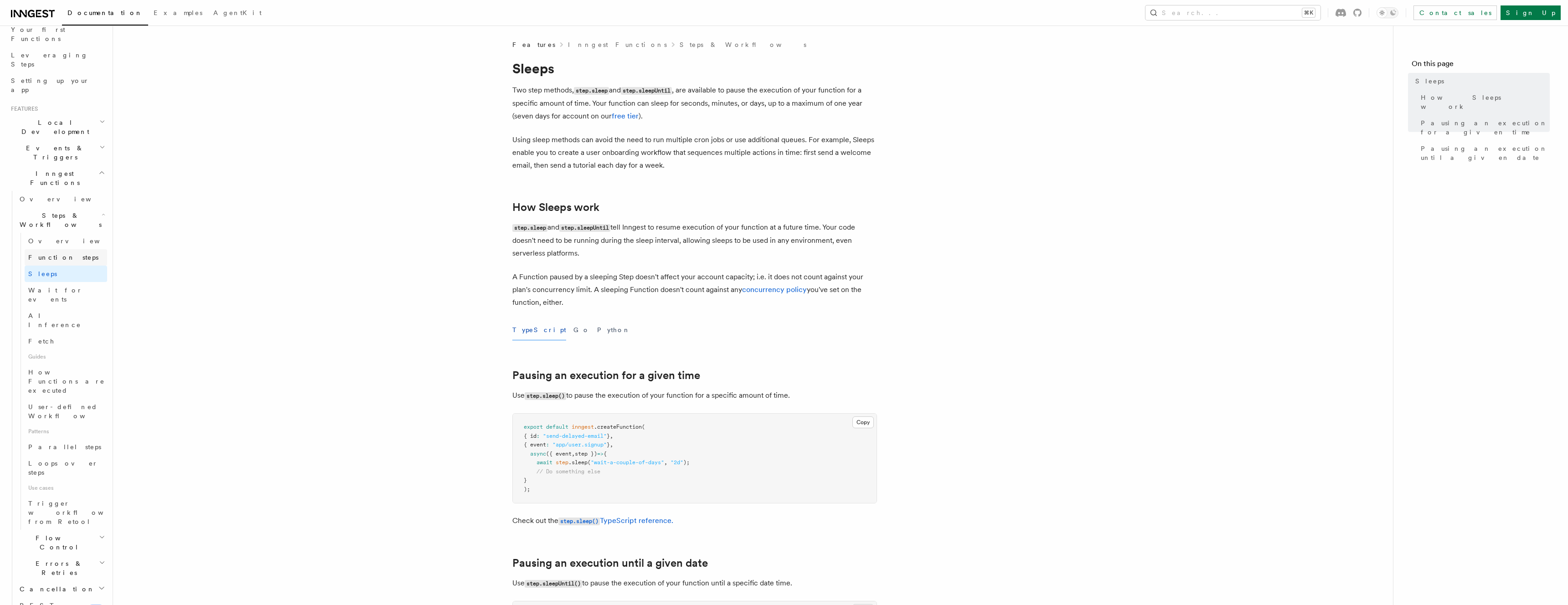
click at [56, 250] on link "Function steps" at bounding box center [66, 257] width 83 height 16
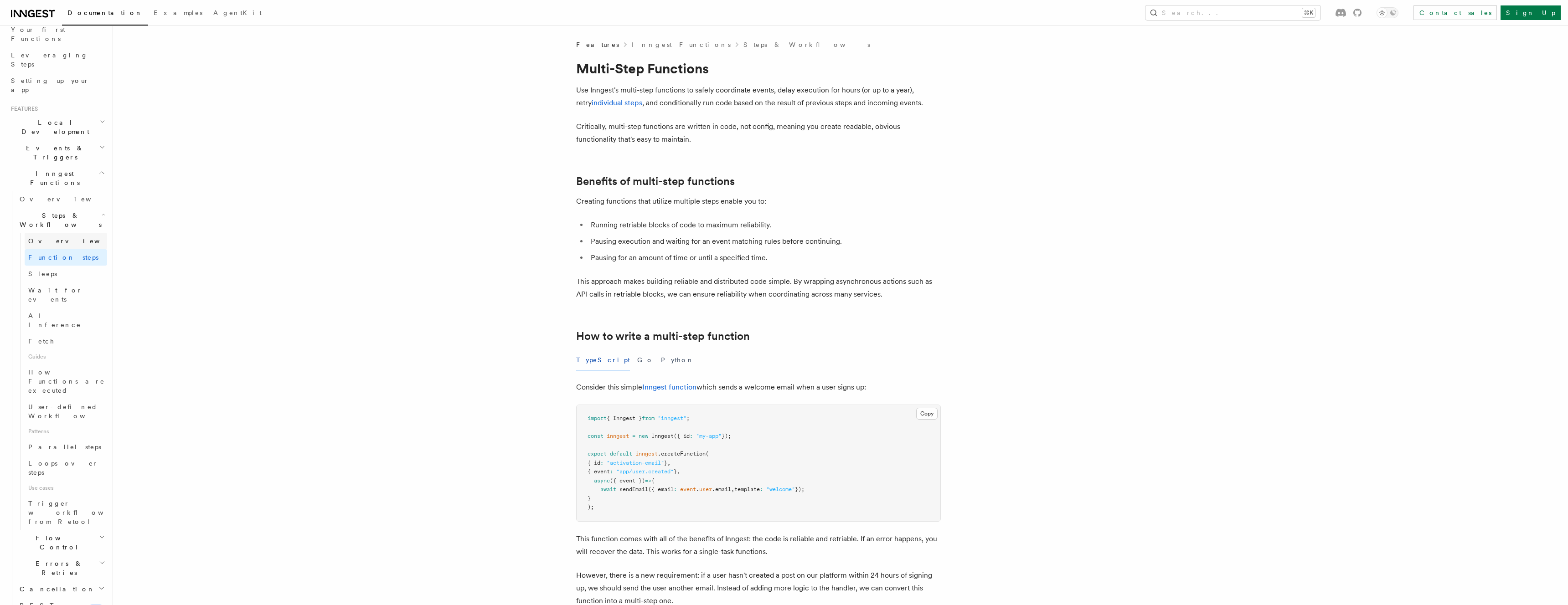
click at [54, 233] on link "Overview" at bounding box center [66, 241] width 83 height 16
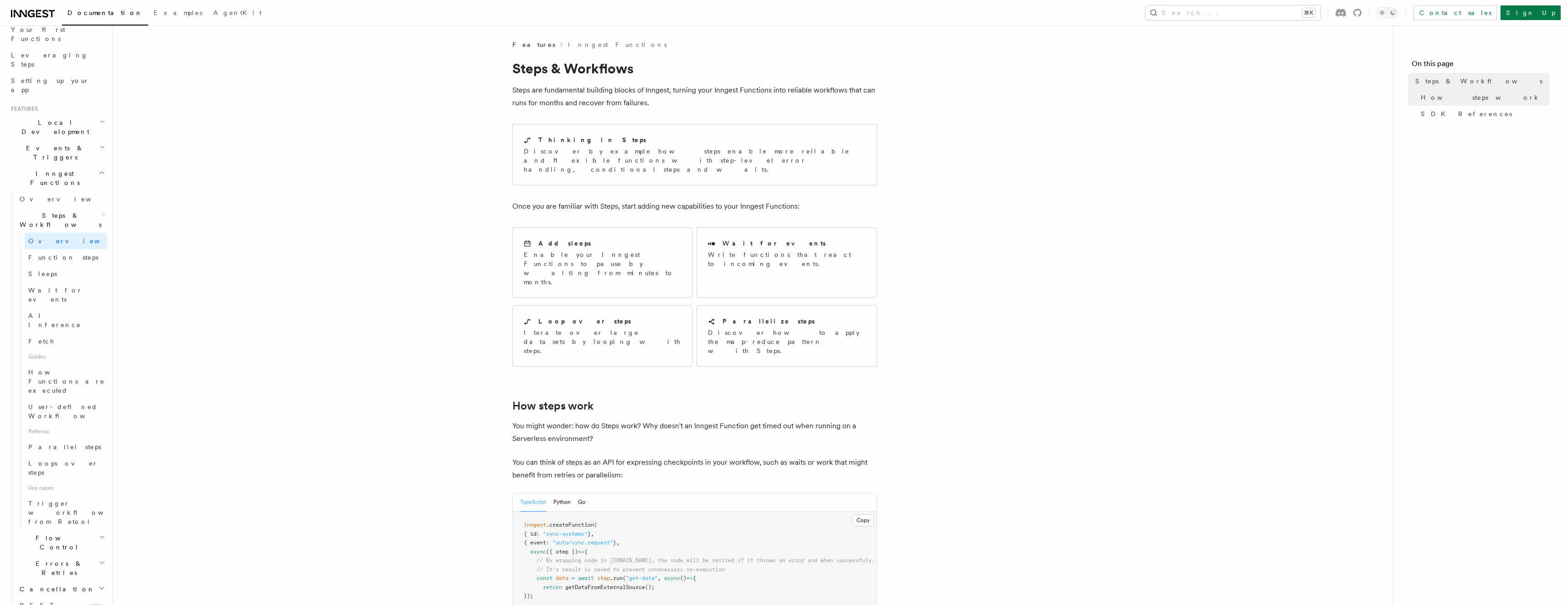
click at [50, 211] on span "Steps & Workflows" at bounding box center [58, 220] width 86 height 18
click at [758, 328] on p "Discover how to apply the map-reduce pattern with Steps." at bounding box center [786, 341] width 158 height 27
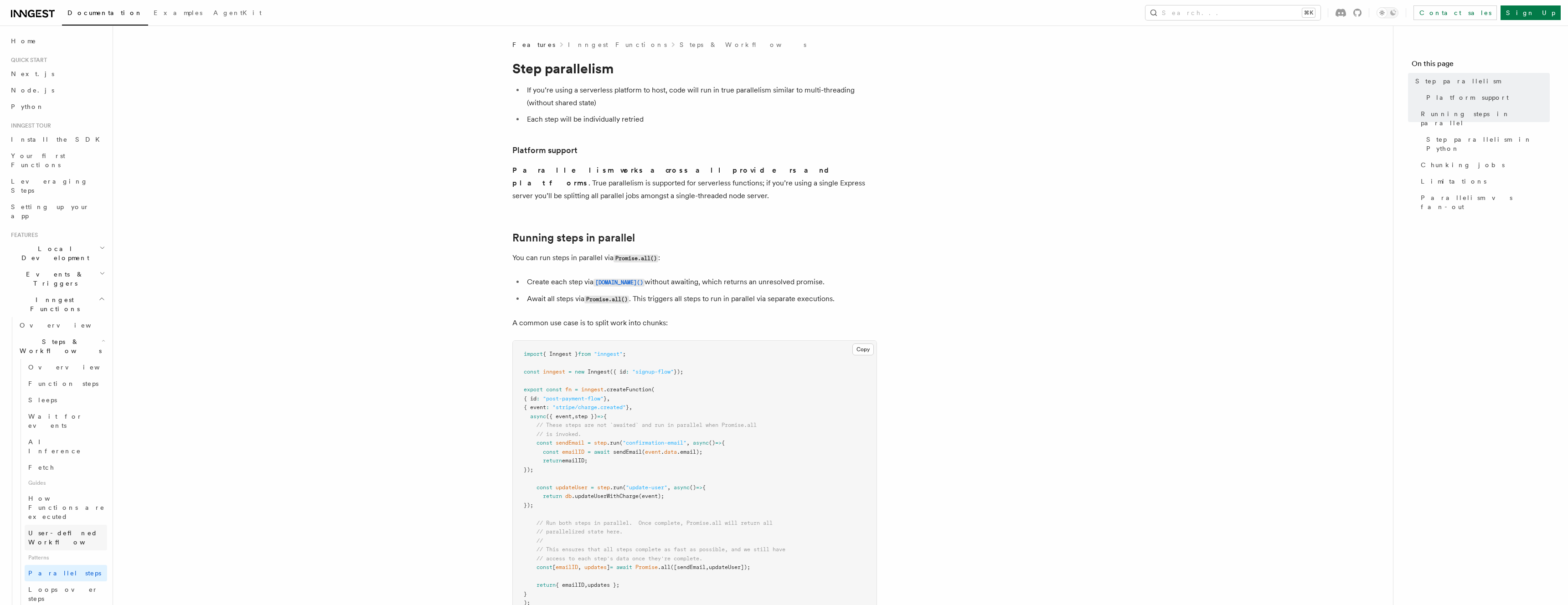
click at [69, 529] on span "User-defined Workflows" at bounding box center [69, 538] width 82 height 18
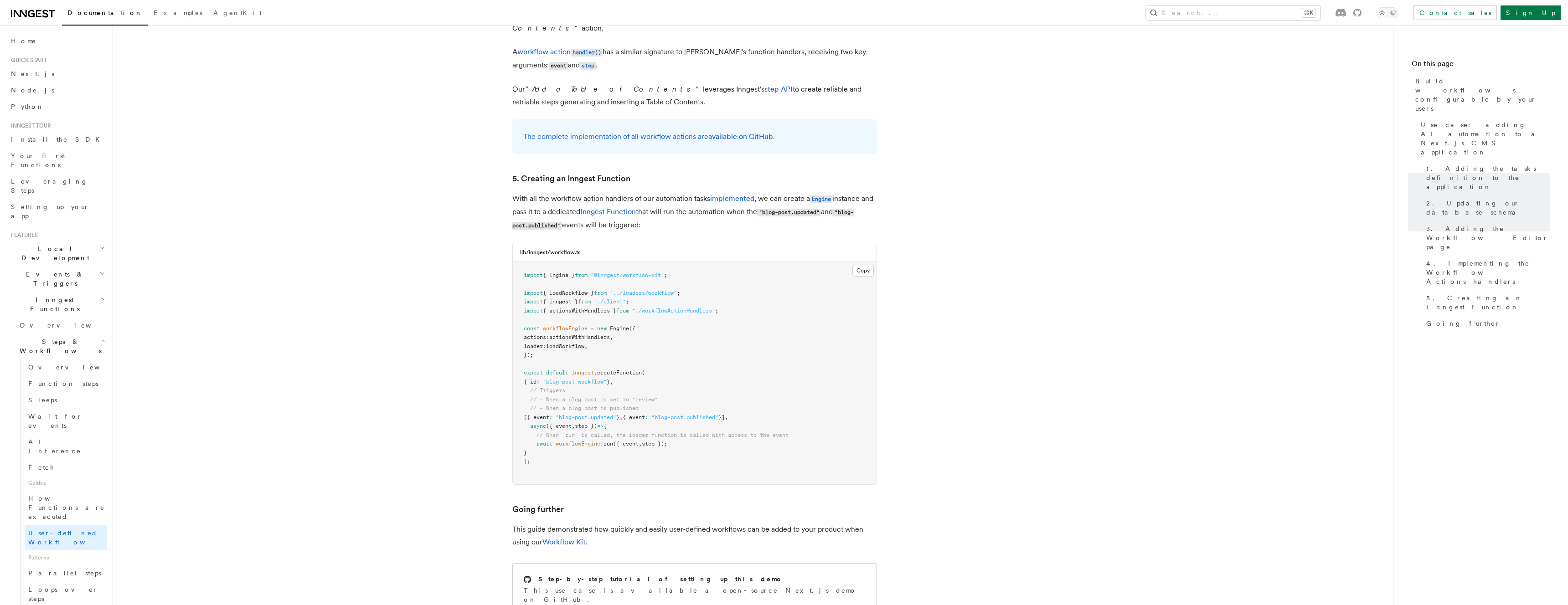
scroll to position [3861, 0]
click at [55, 569] on span "Parallel steps" at bounding box center [65, 573] width 73 height 9
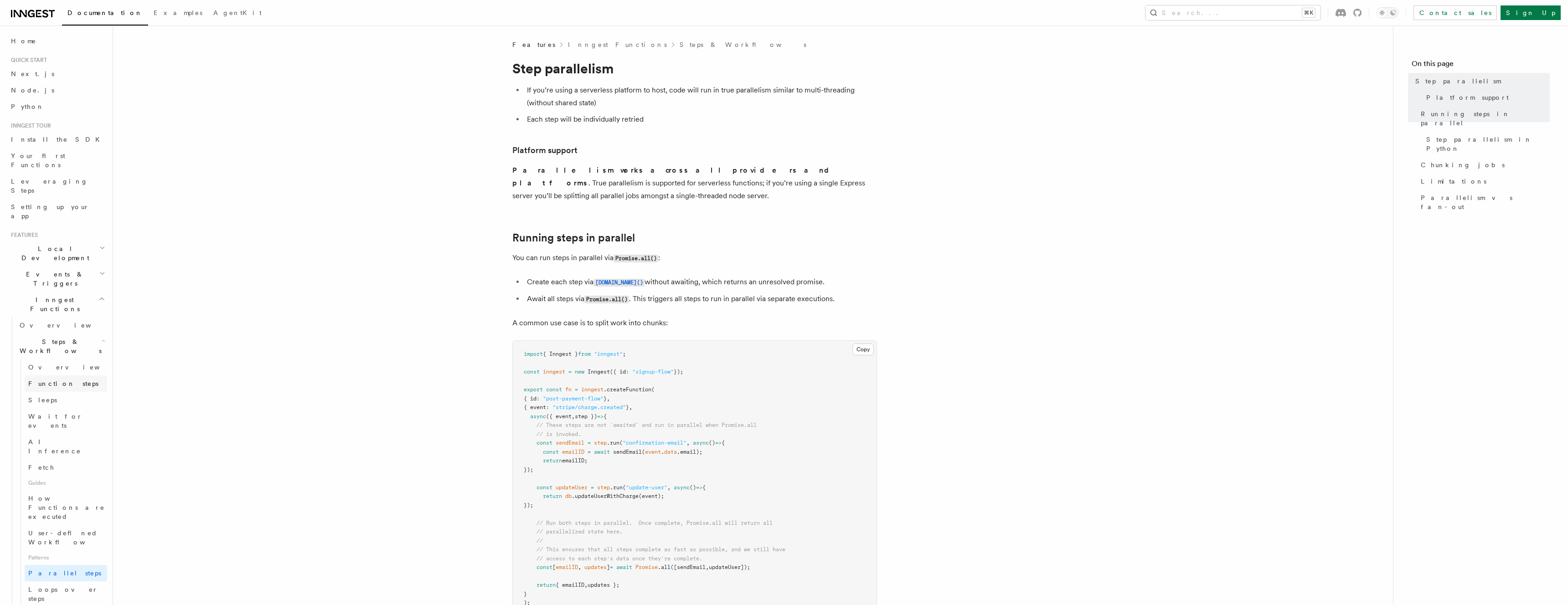
click at [61, 380] on span "Function steps" at bounding box center [63, 384] width 70 height 7
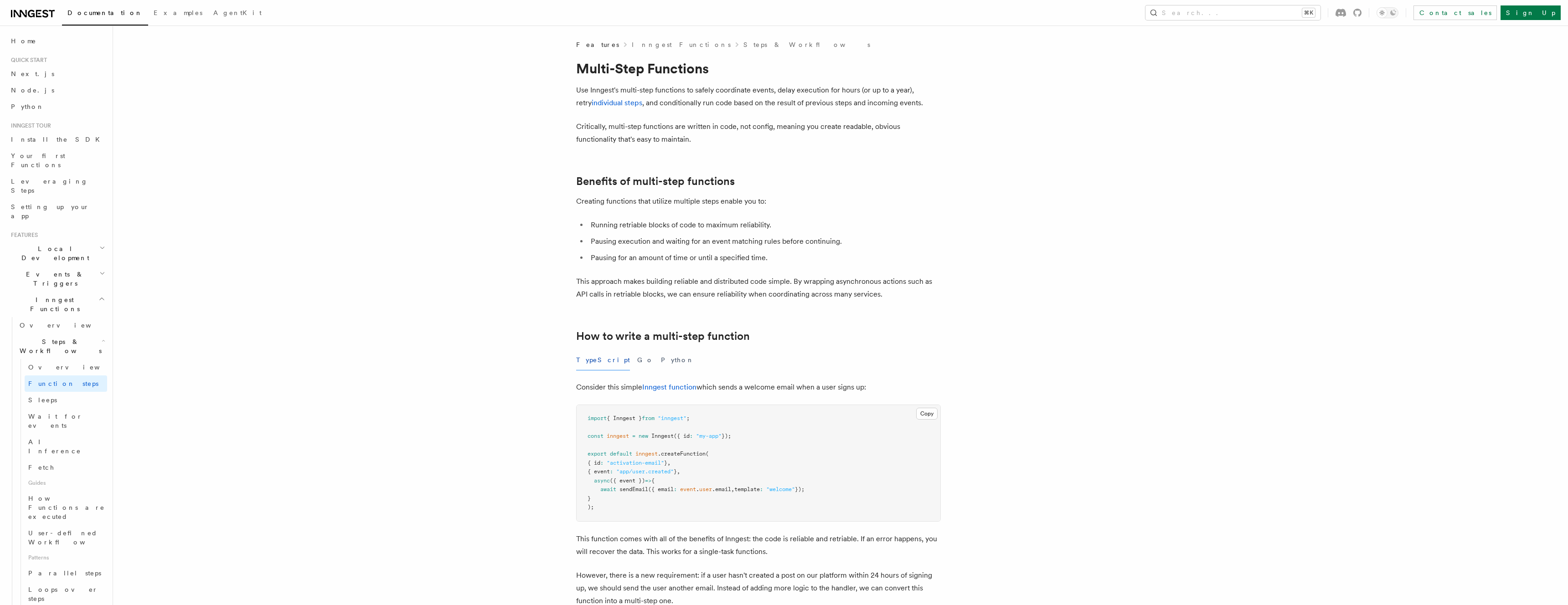
click at [44, 295] on span "Inngest Functions" at bounding box center [53, 304] width 91 height 18
click at [41, 317] on link "Overview" at bounding box center [61, 325] width 91 height 16
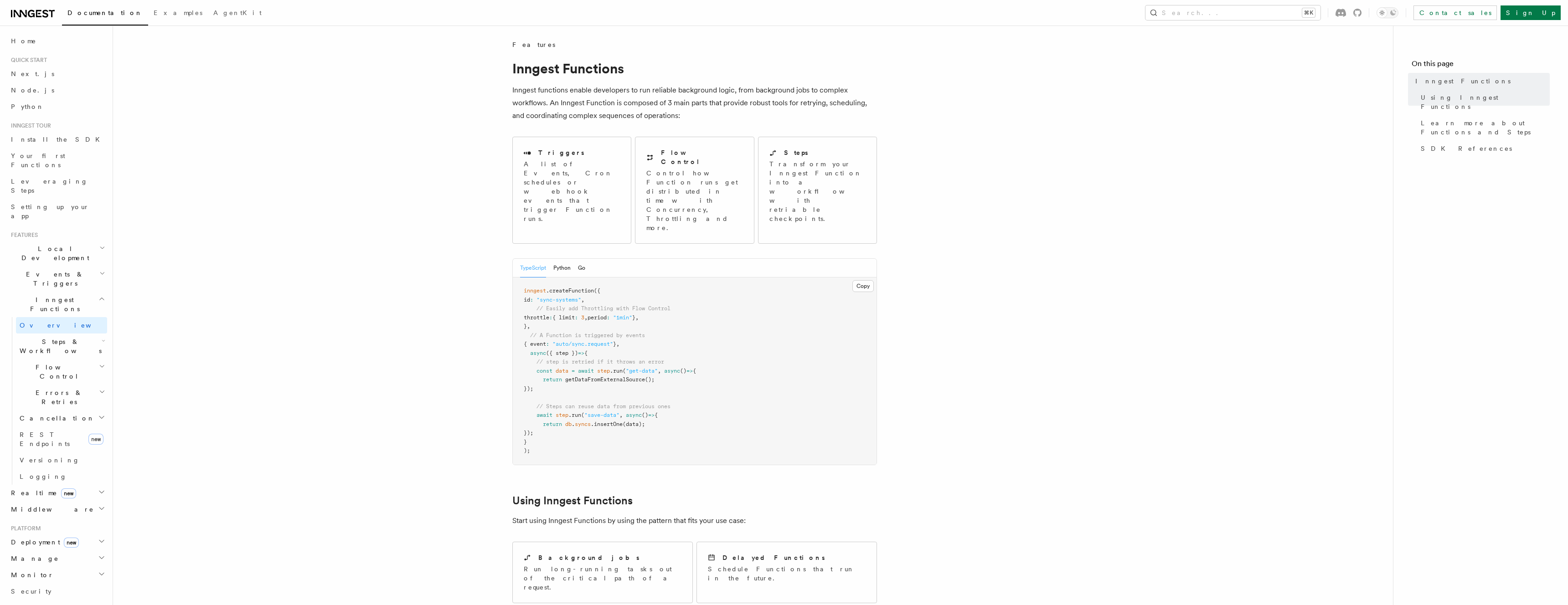
click at [52, 337] on span "Steps & Workflows" at bounding box center [58, 346] width 86 height 18
click at [63, 337] on span "Steps & Workflows" at bounding box center [58, 346] width 86 height 18
click at [63, 359] on h2 "Flow Control" at bounding box center [61, 372] width 91 height 26
click at [59, 388] on span "Errors & Retries" at bounding box center [57, 397] width 83 height 18
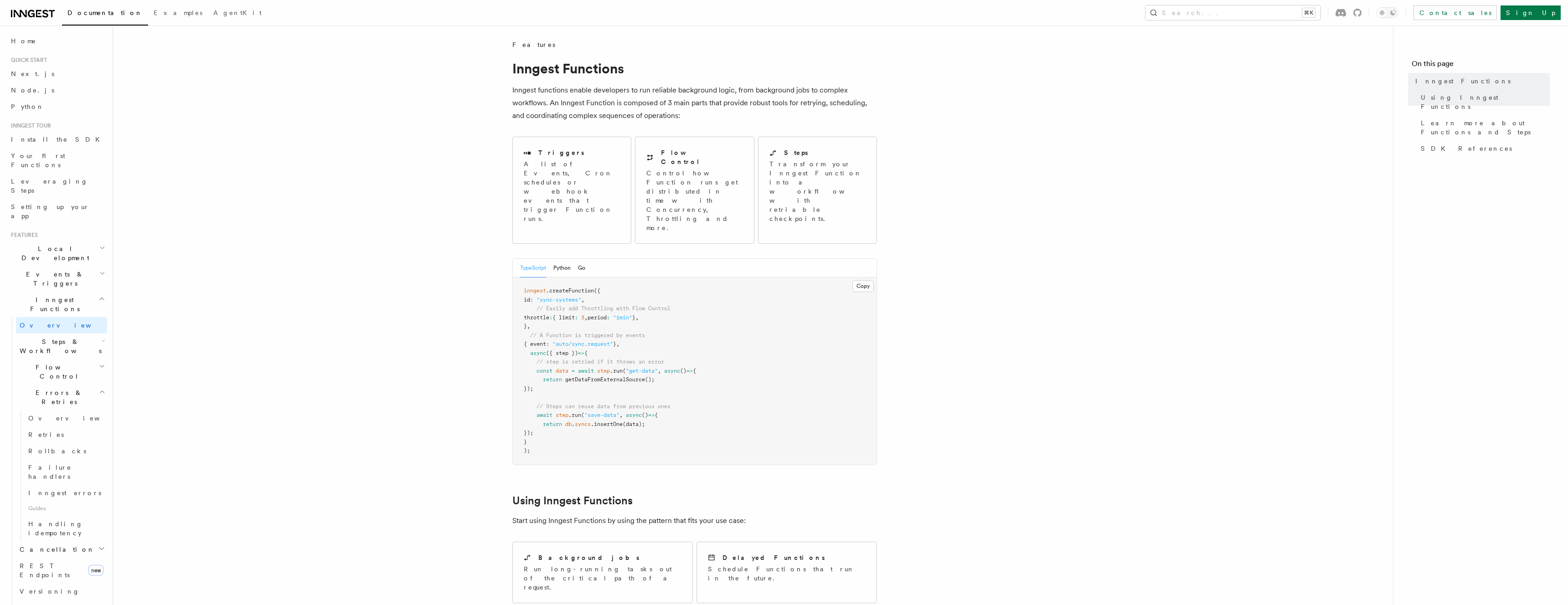
click at [55, 385] on h2 "Errors & Retries" at bounding box center [61, 397] width 91 height 26
click at [56, 359] on h2 "Flow Control" at bounding box center [61, 372] width 91 height 26
click at [57, 385] on link "Overview" at bounding box center [66, 393] width 83 height 16
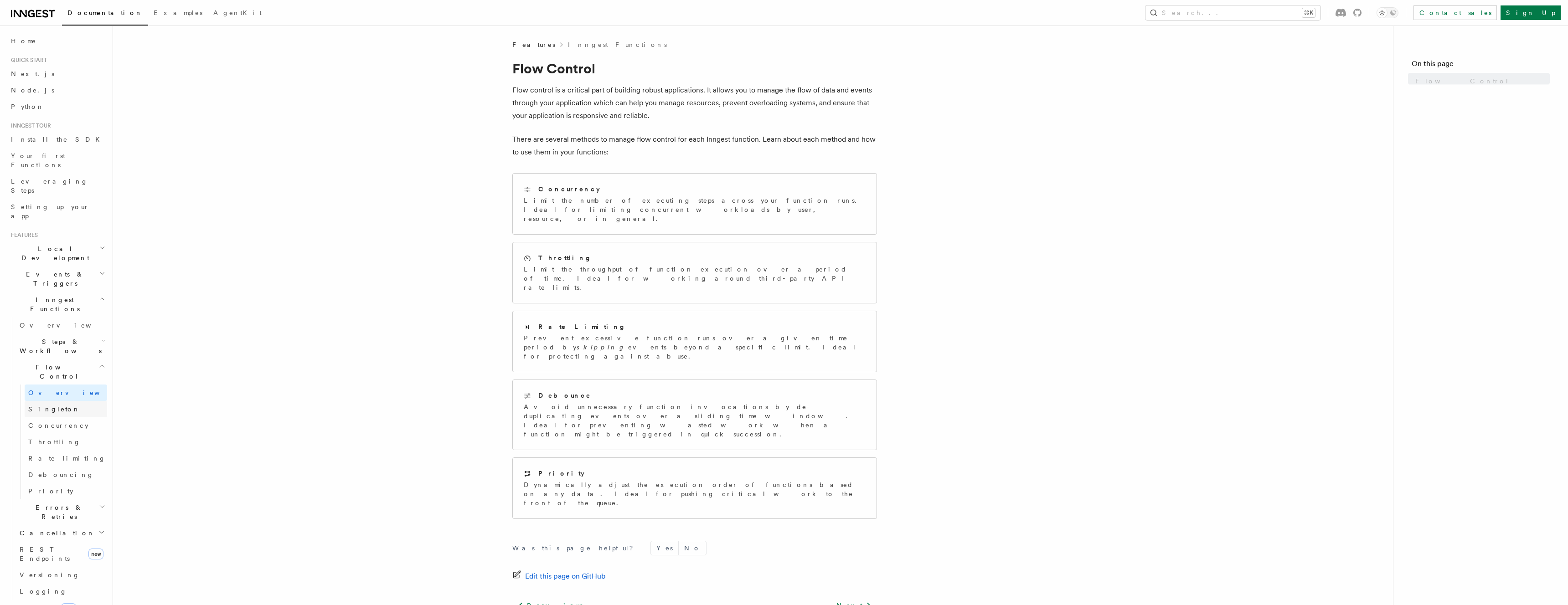
click at [55, 401] on link "Singleton" at bounding box center [66, 409] width 83 height 16
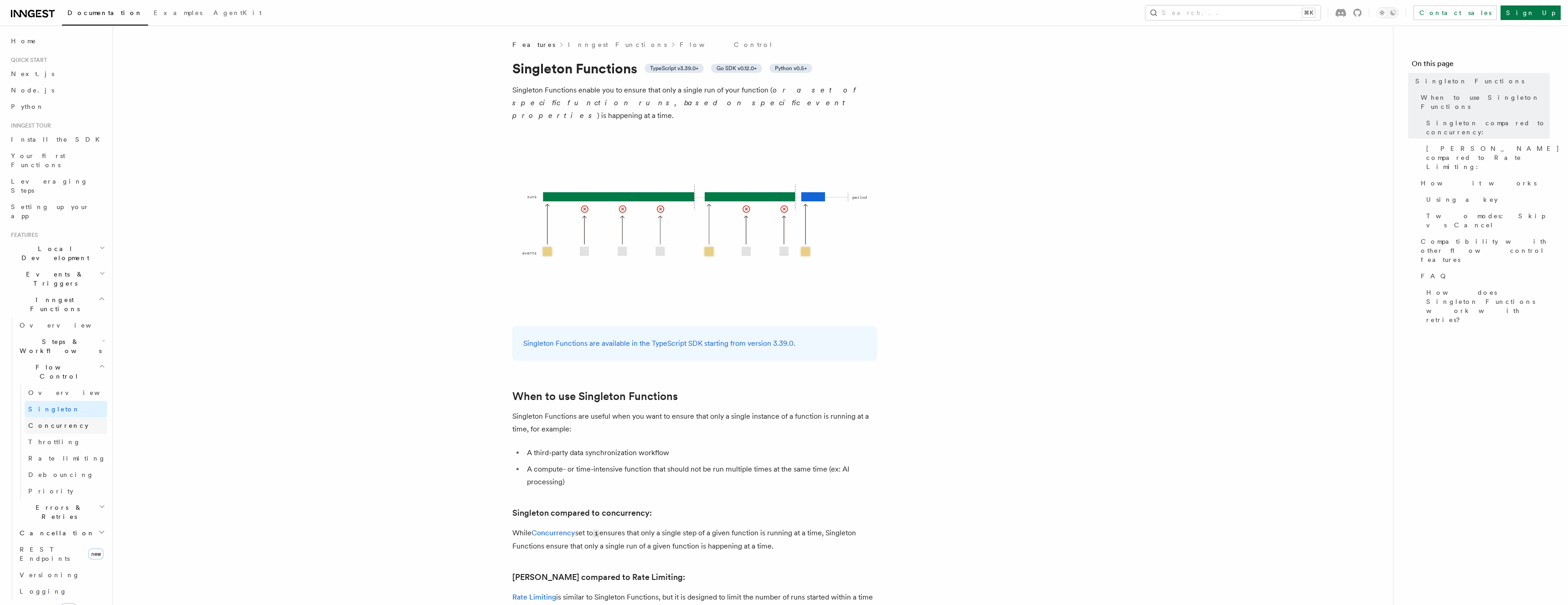
click at [53, 422] on span "Concurrency" at bounding box center [58, 425] width 60 height 7
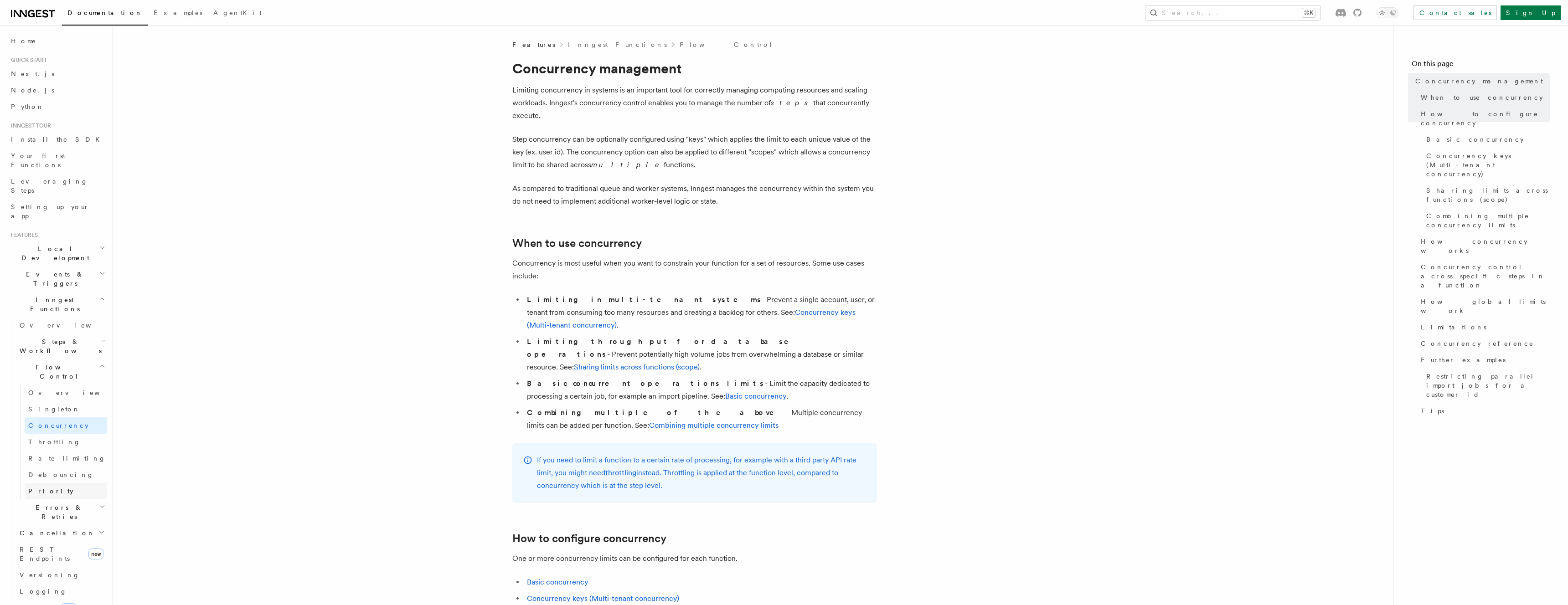
click at [46, 488] on span "Priority" at bounding box center [51, 491] width 45 height 7
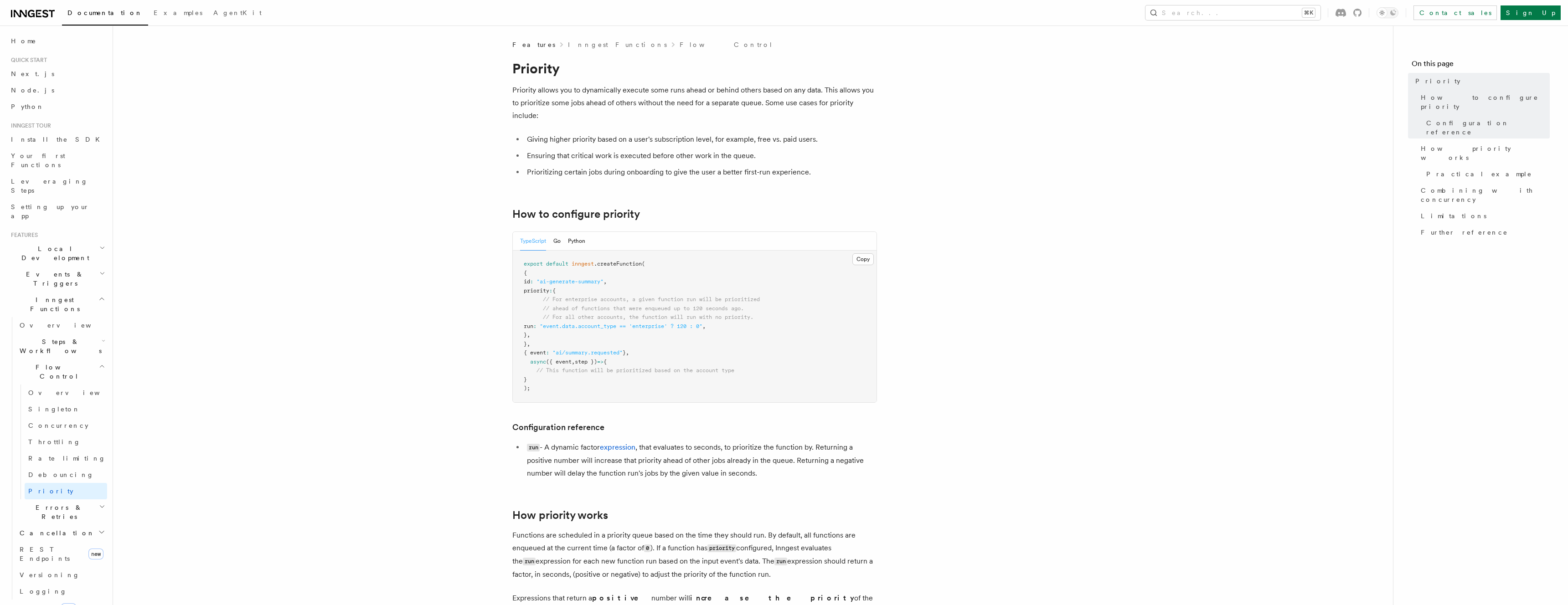
drag, startPoint x: 52, startPoint y: 250, endPoint x: 54, endPoint y: 245, distance: 5.4
click at [52, 295] on span "Inngest Functions" at bounding box center [53, 304] width 91 height 18
click at [55, 270] on span "Events & Triggers" at bounding box center [53, 279] width 92 height 18
click at [68, 441] on link "Webhooks" at bounding box center [61, 449] width 91 height 16
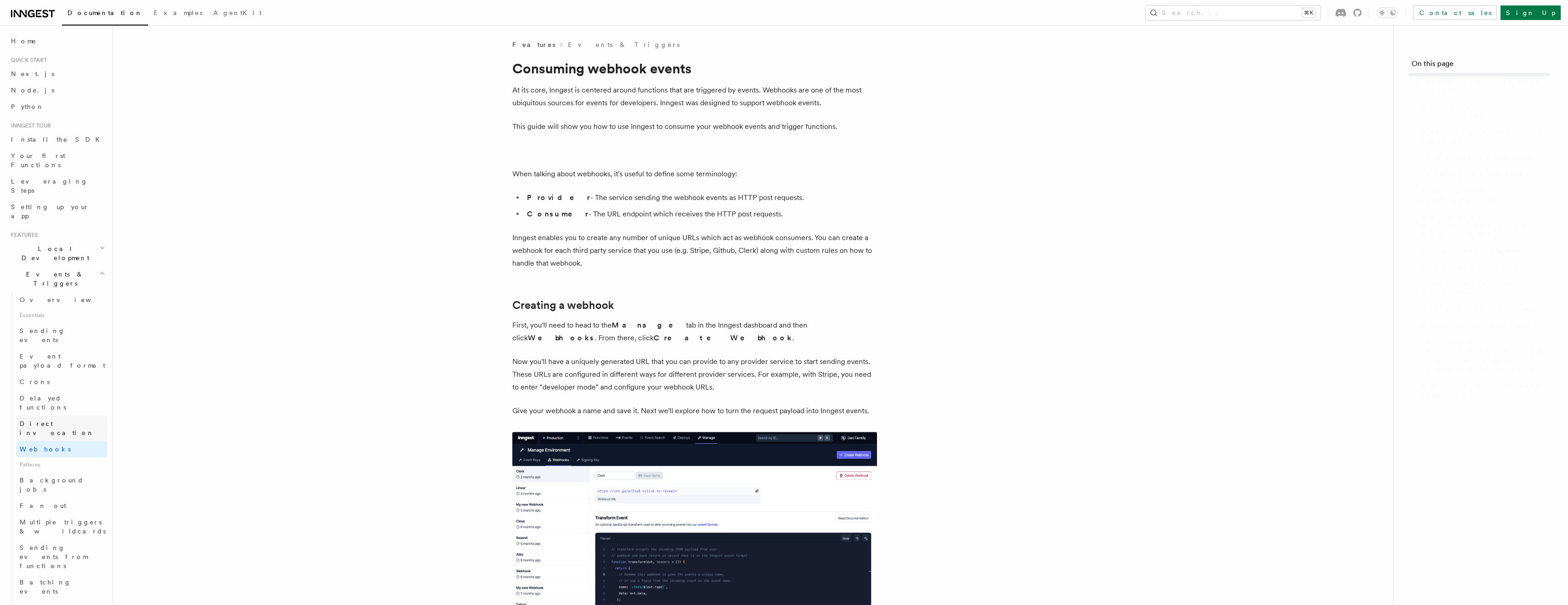
click at [69, 416] on link "Direct invocation" at bounding box center [61, 428] width 91 height 26
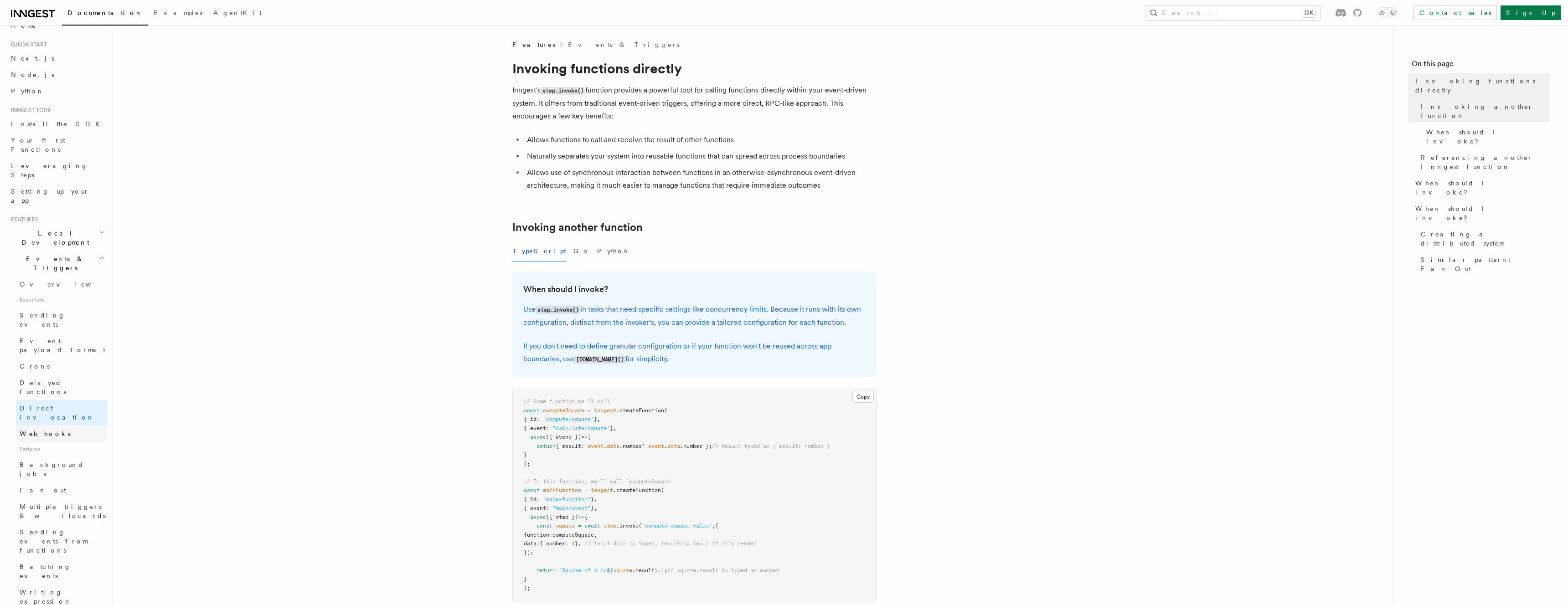
scroll to position [74, 0]
click at [60, 341] on link "Direct invocation" at bounding box center [61, 354] width 91 height 26
click at [59, 367] on link "Webhooks" at bounding box center [61, 375] width 91 height 16
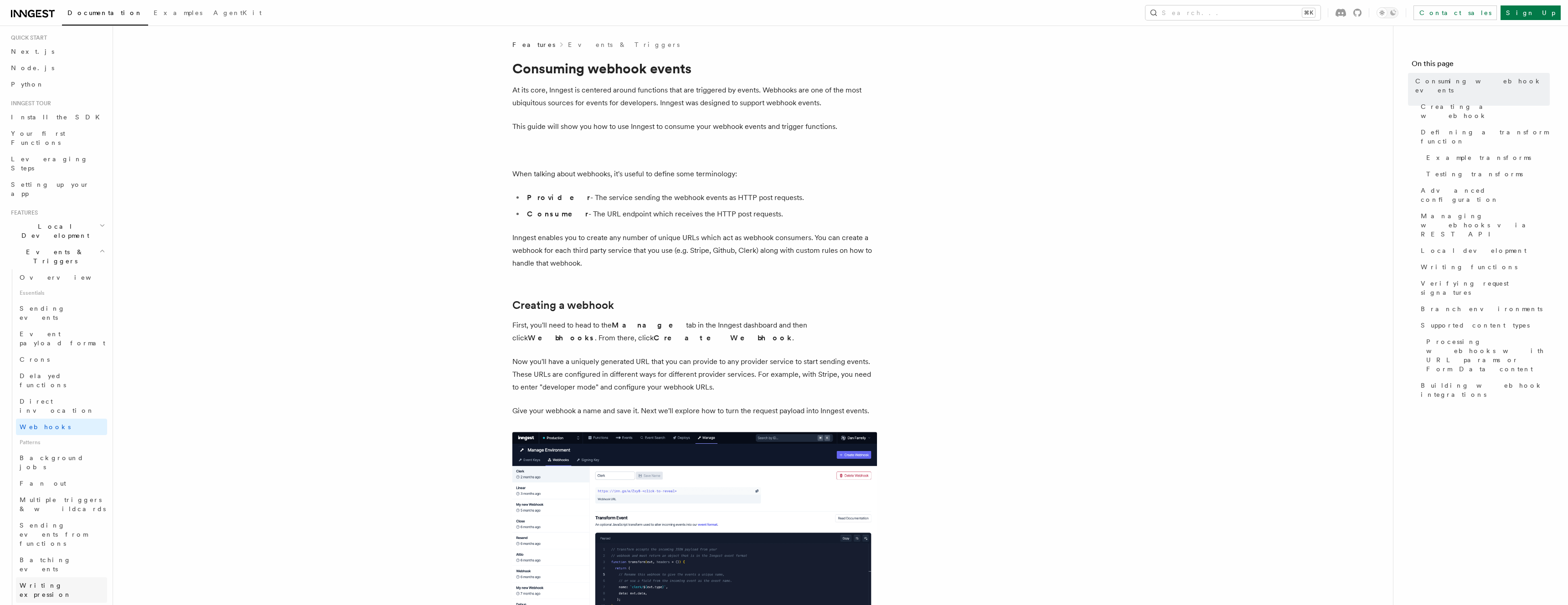
scroll to position [287, 0]
click at [52, 353] on link "Neon" at bounding box center [61, 361] width 91 height 16
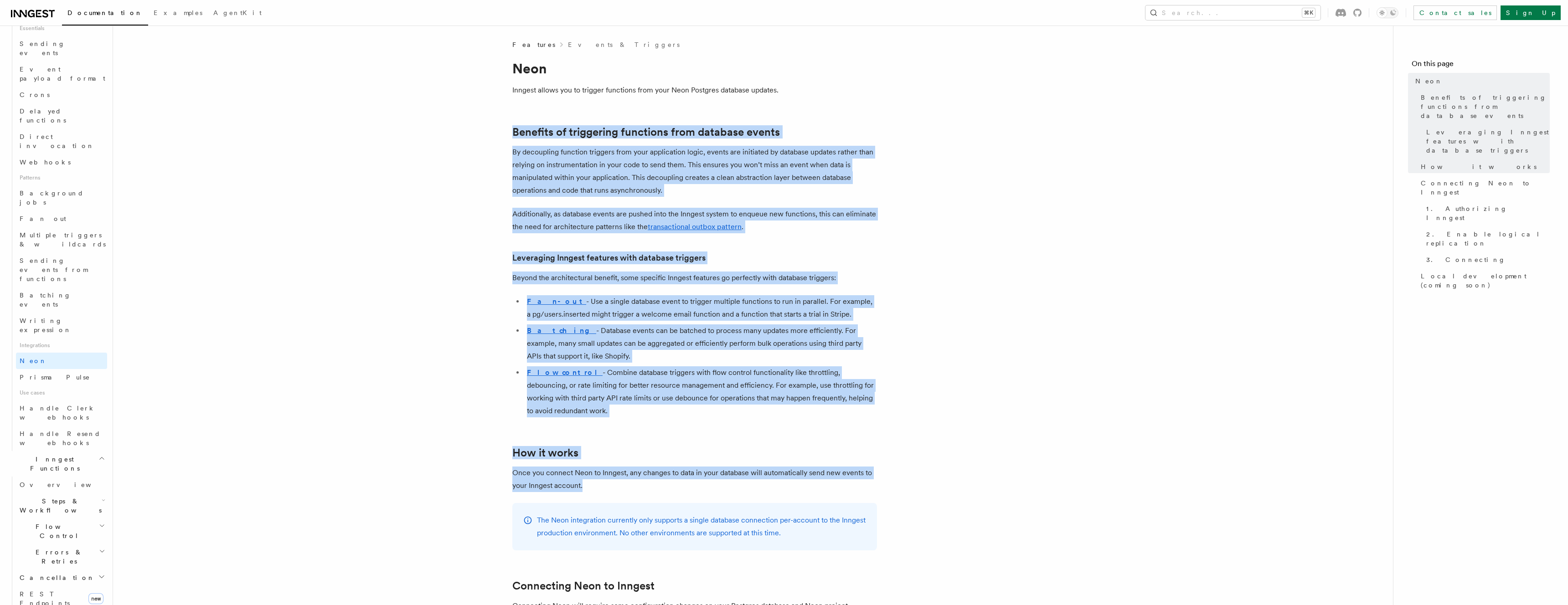
drag, startPoint x: 528, startPoint y: 147, endPoint x: 709, endPoint y: 491, distance: 388.7
drag, startPoint x: 492, startPoint y: 69, endPoint x: 676, endPoint y: 516, distance: 483.4
click at [82, 430] on span "Handle Resend webhooks" at bounding box center [60, 438] width 81 height 16
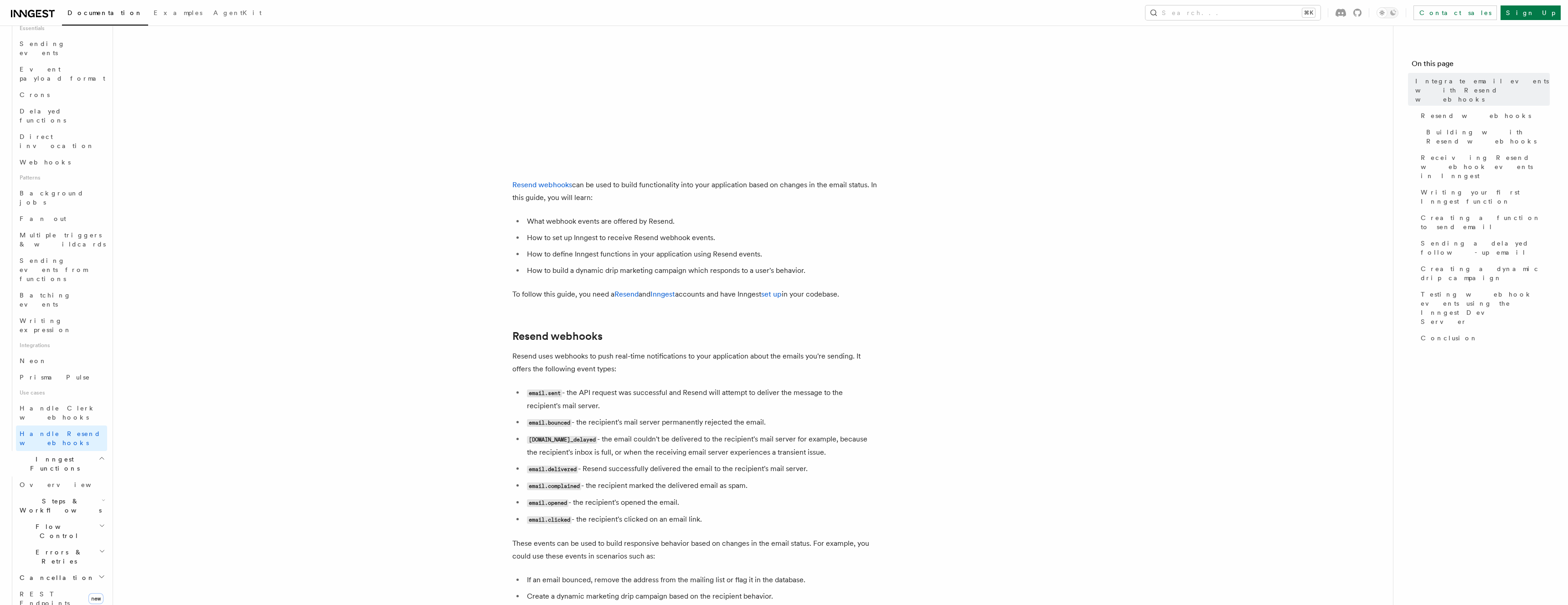
scroll to position [93, 0]
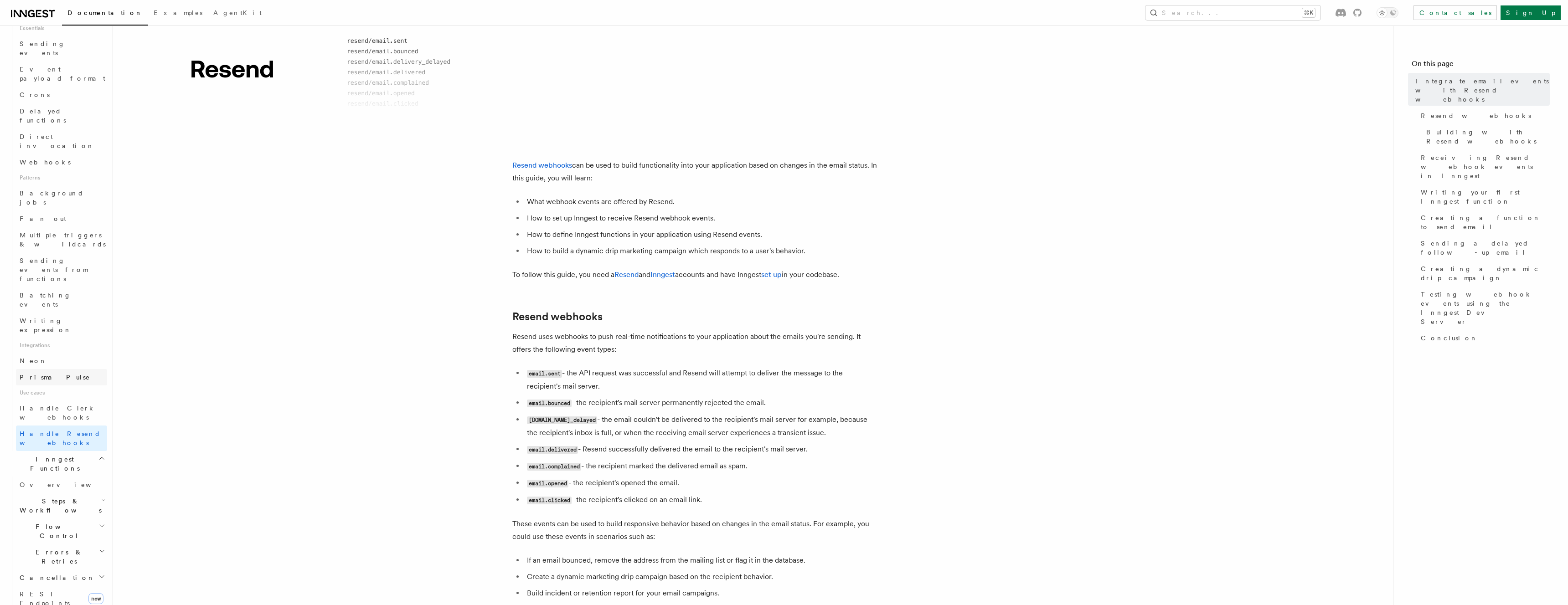
click at [42, 374] on span "Prisma Pulse" at bounding box center [55, 377] width 71 height 7
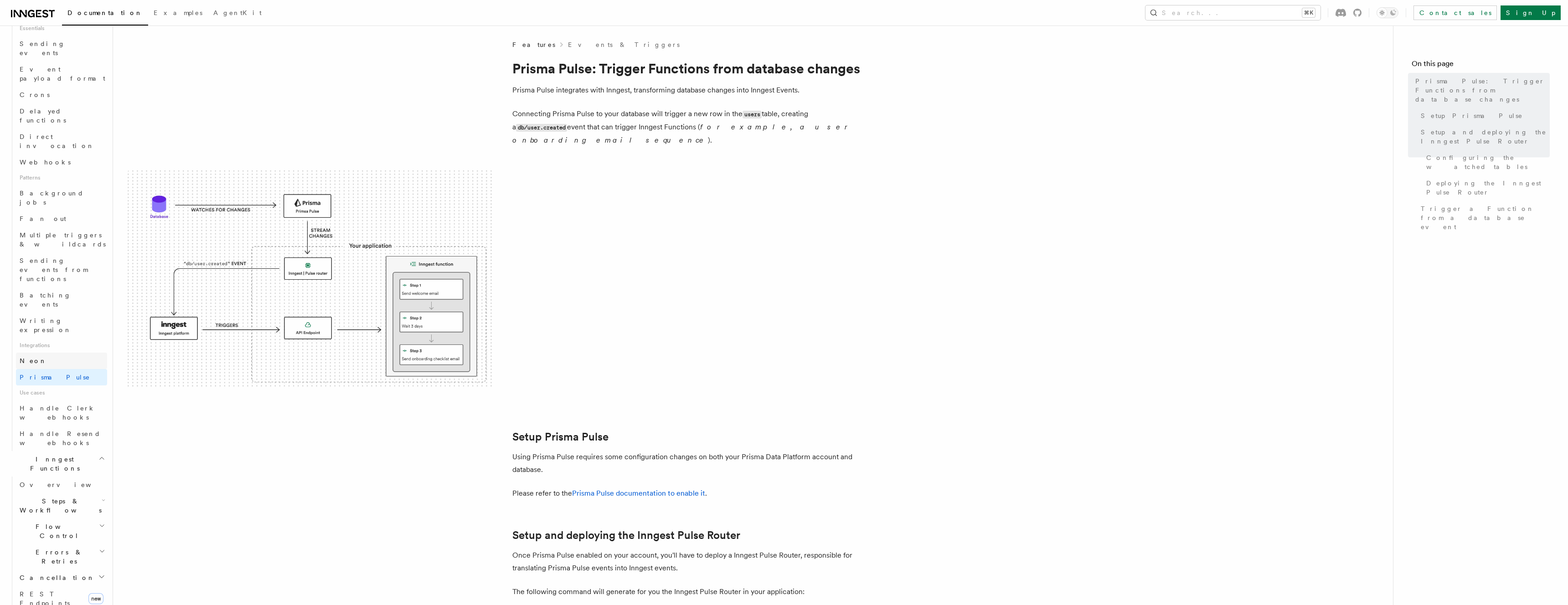
click at [39, 353] on link "Neon" at bounding box center [61, 361] width 91 height 16
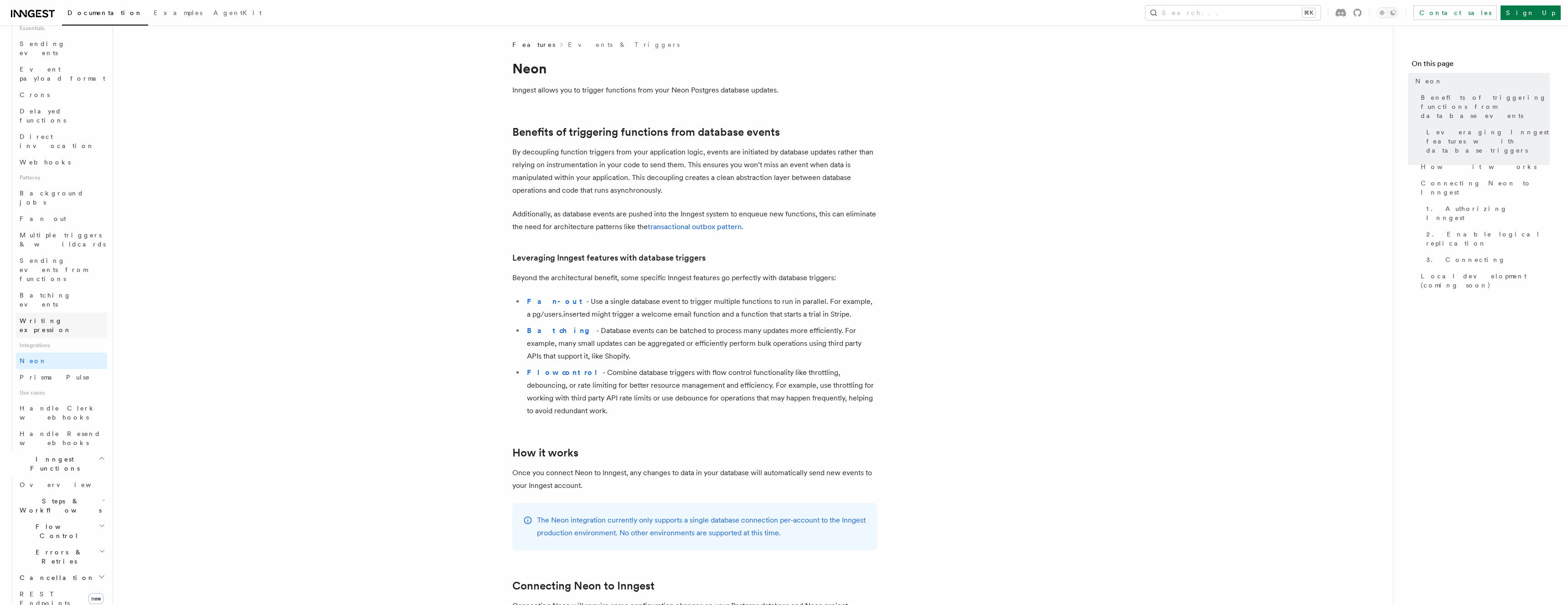
click at [49, 313] on link "Writing expression" at bounding box center [61, 326] width 91 height 26
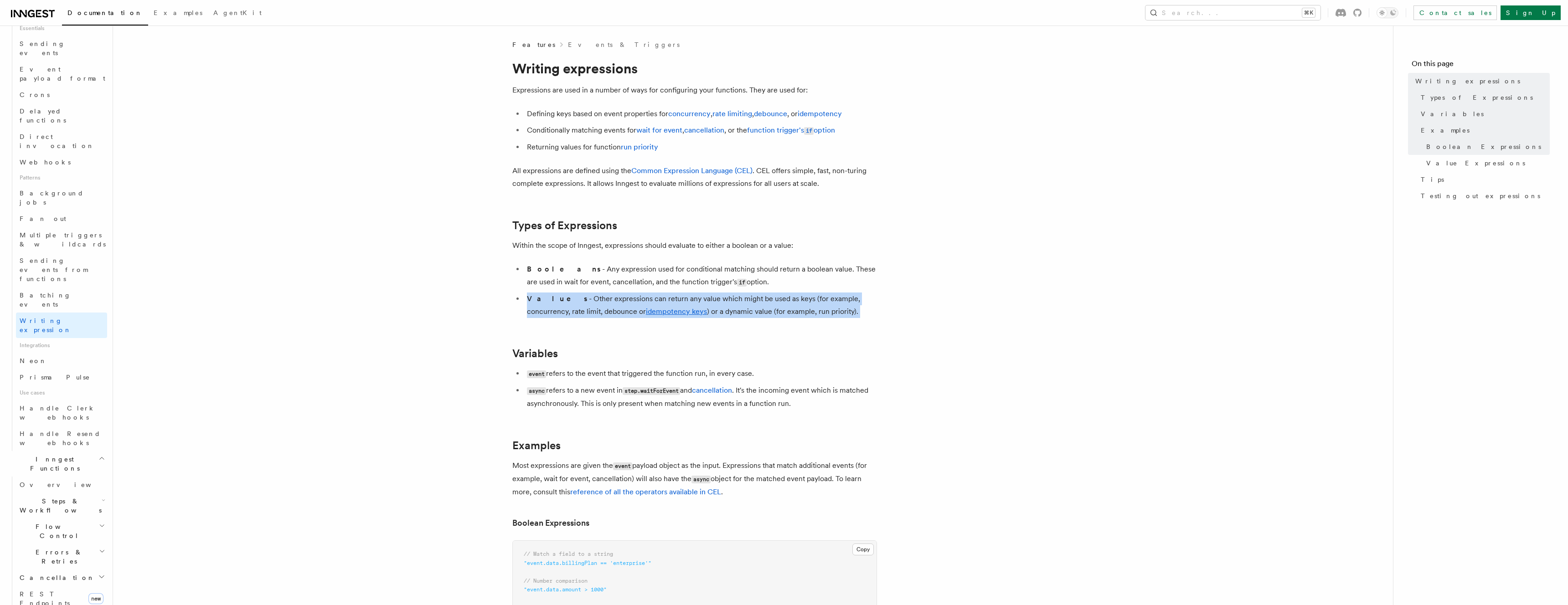
drag, startPoint x: 520, startPoint y: 298, endPoint x: 715, endPoint y: 335, distance: 198.5
